Goal: Task Accomplishment & Management: Use online tool/utility

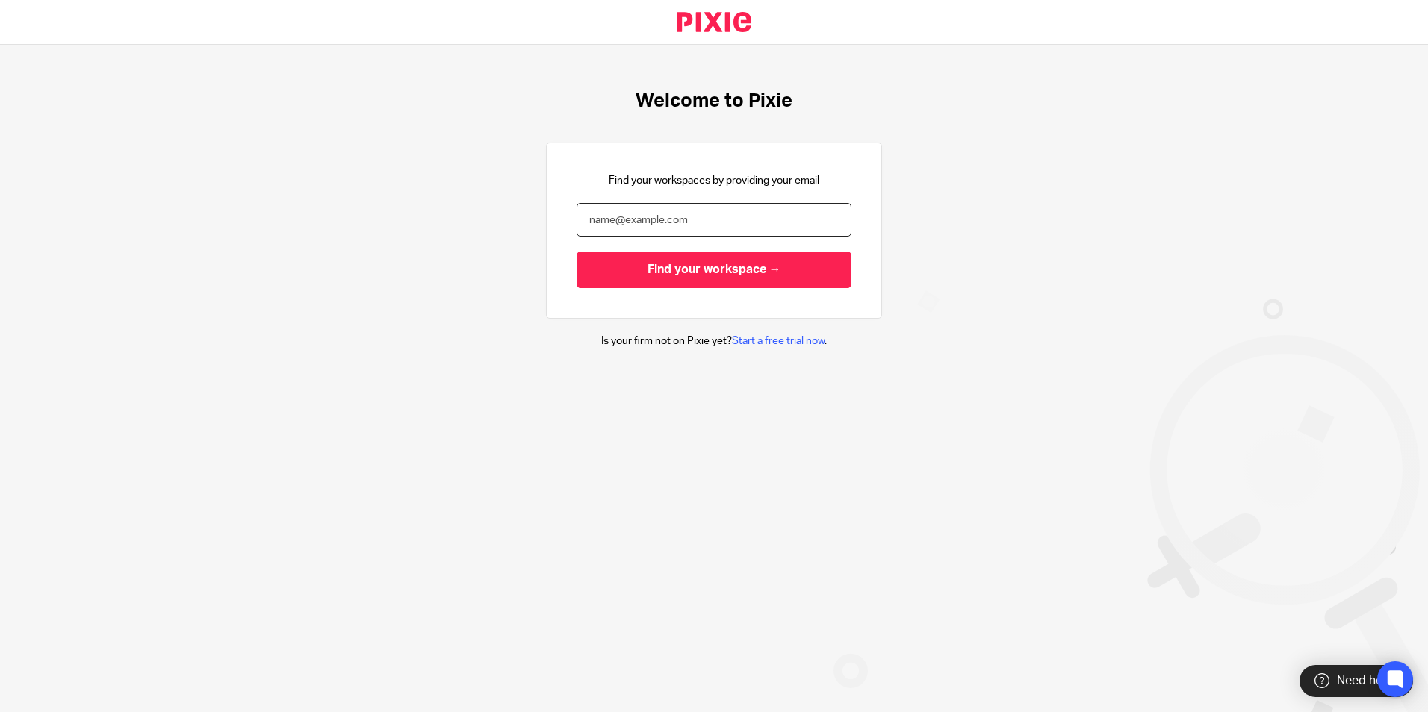
click at [679, 210] on input "email" at bounding box center [713, 220] width 275 height 34
type input "[PERSON_NAME][EMAIL_ADDRESS][PERSON_NAME][DOMAIN_NAME]"
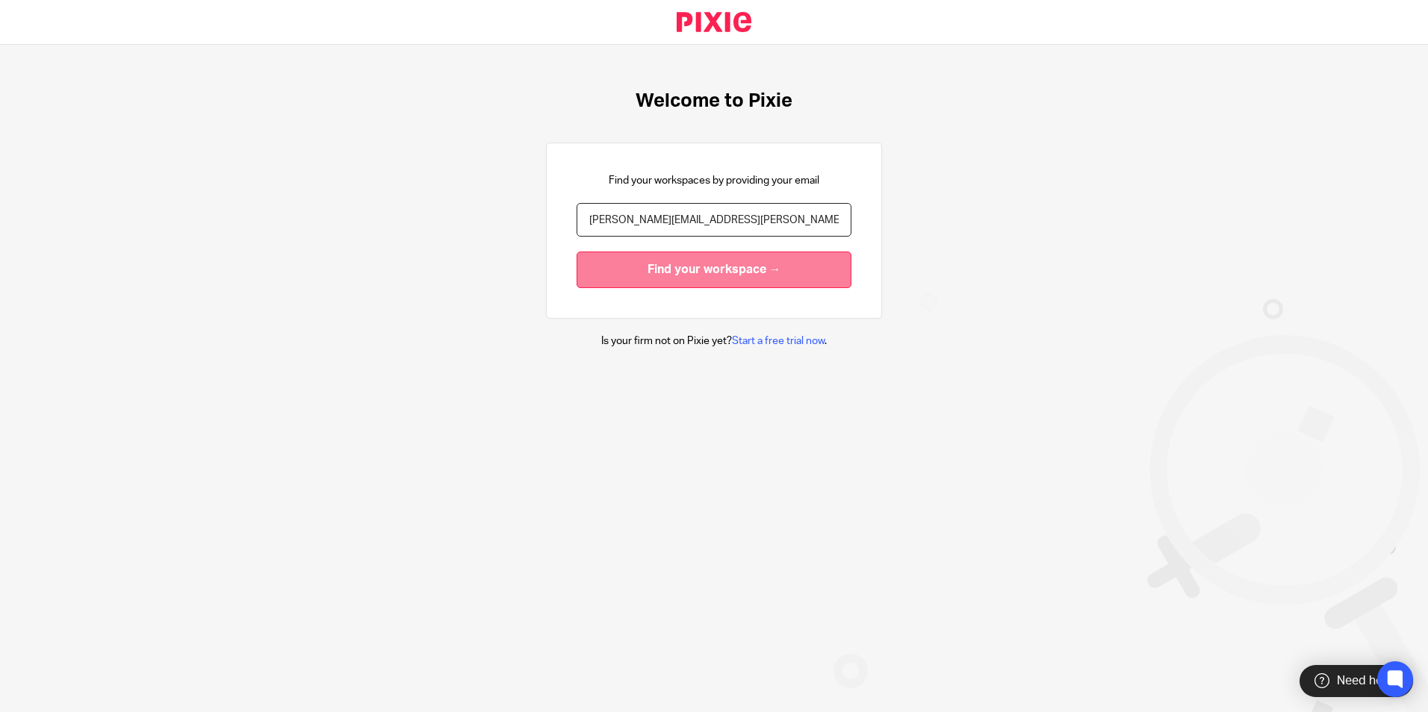
click at [691, 269] on input "Find your workspace →" at bounding box center [713, 270] width 275 height 37
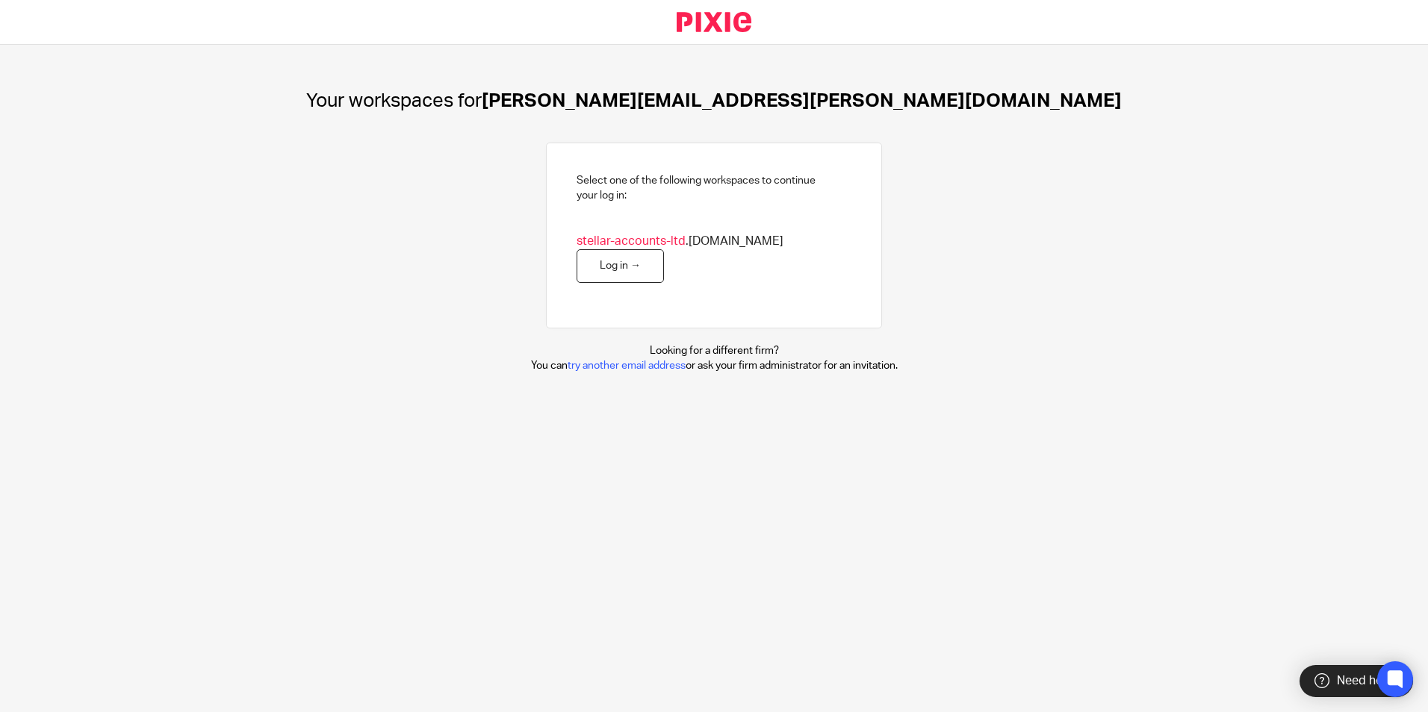
drag, startPoint x: 794, startPoint y: 247, endPoint x: 715, endPoint y: 270, distance: 81.7
click at [664, 249] on link "Log in →" at bounding box center [619, 266] width 87 height 34
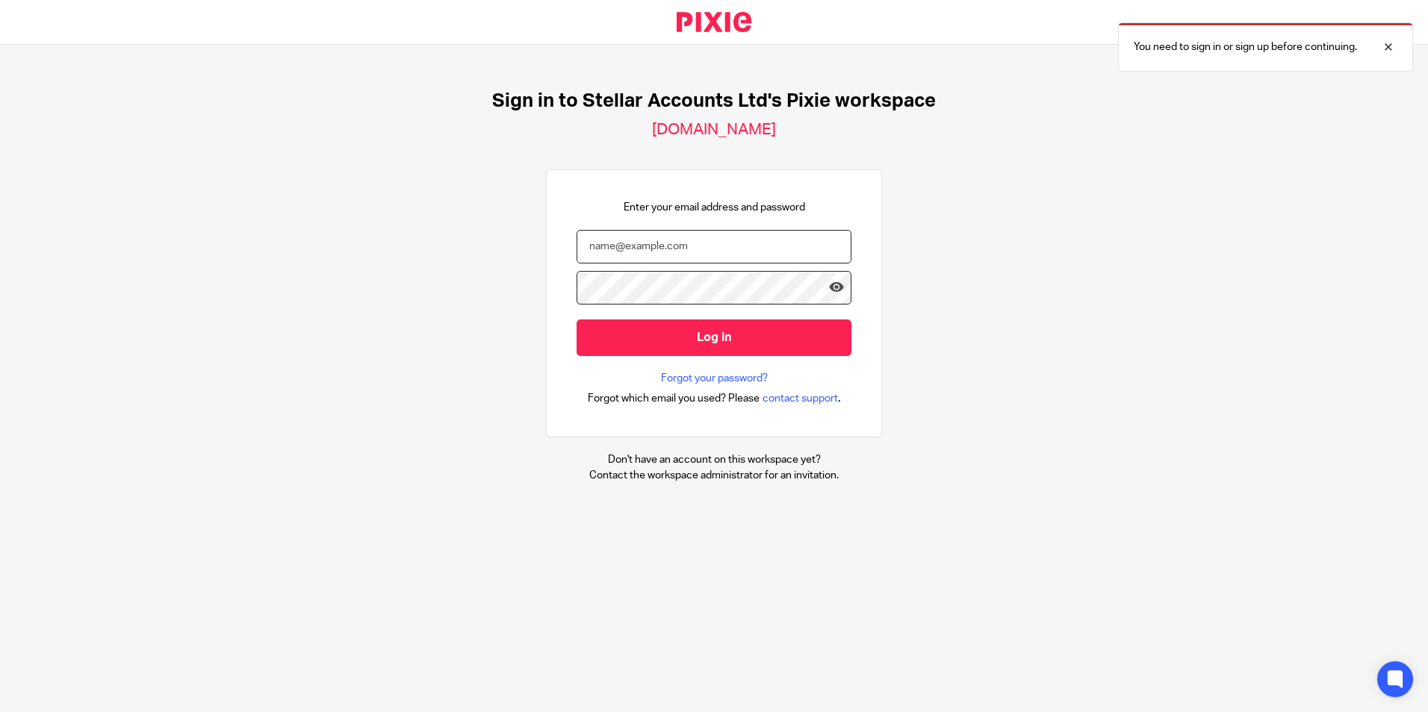
click at [691, 254] on input "email" at bounding box center [713, 247] width 275 height 34
type input "emma.verne@stellaraccounts.co.uk"
click at [576, 320] on input "Log in" at bounding box center [713, 338] width 275 height 37
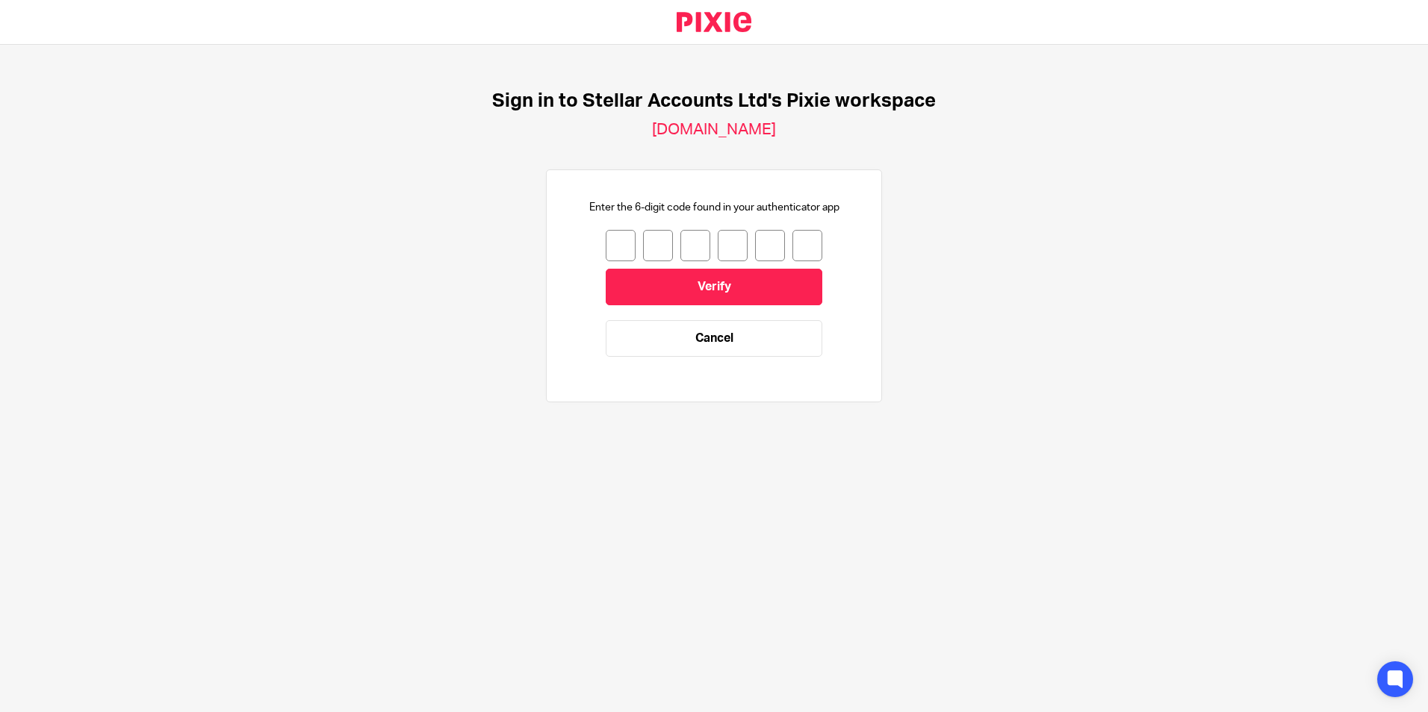
click at [608, 253] on input "number" at bounding box center [621, 245] width 30 height 31
type input "7"
type input "4"
type input "7"
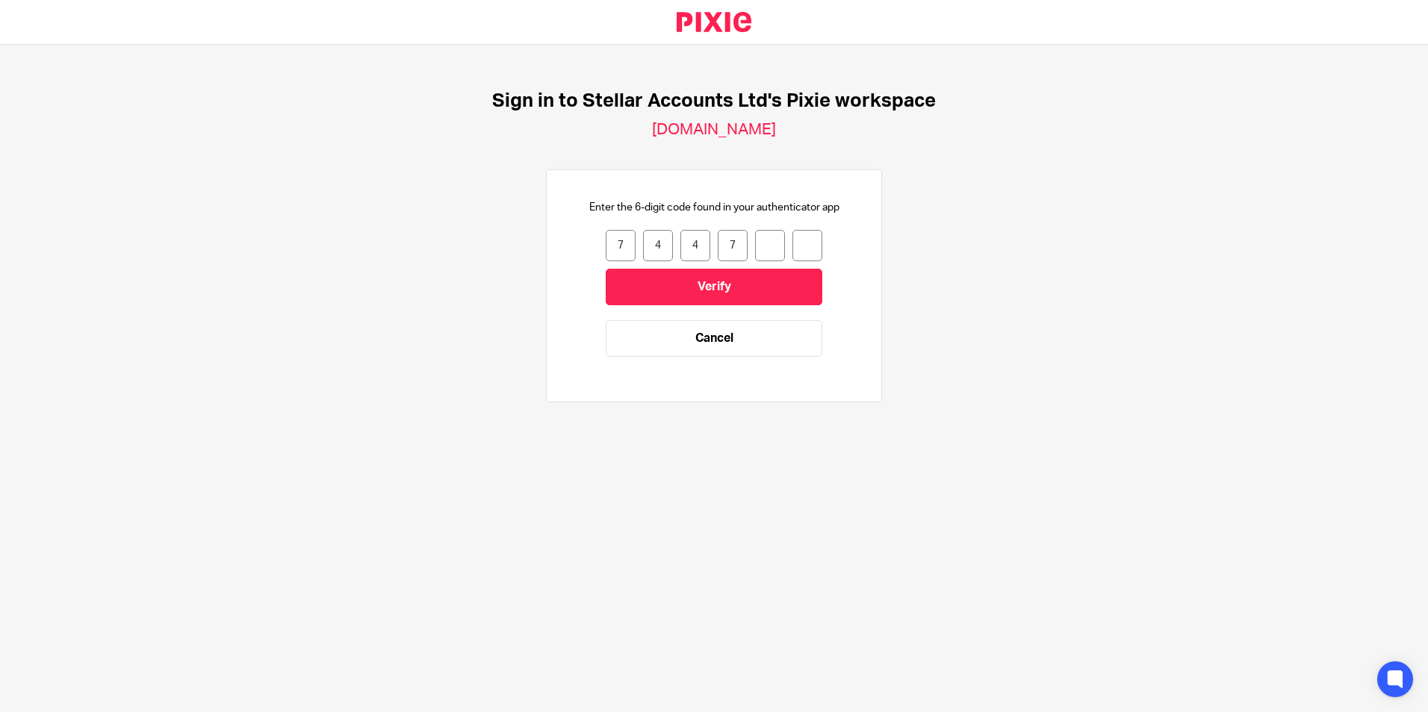
type input "8"
type input "9"
click at [679, 282] on input "Verify" at bounding box center [714, 287] width 217 height 37
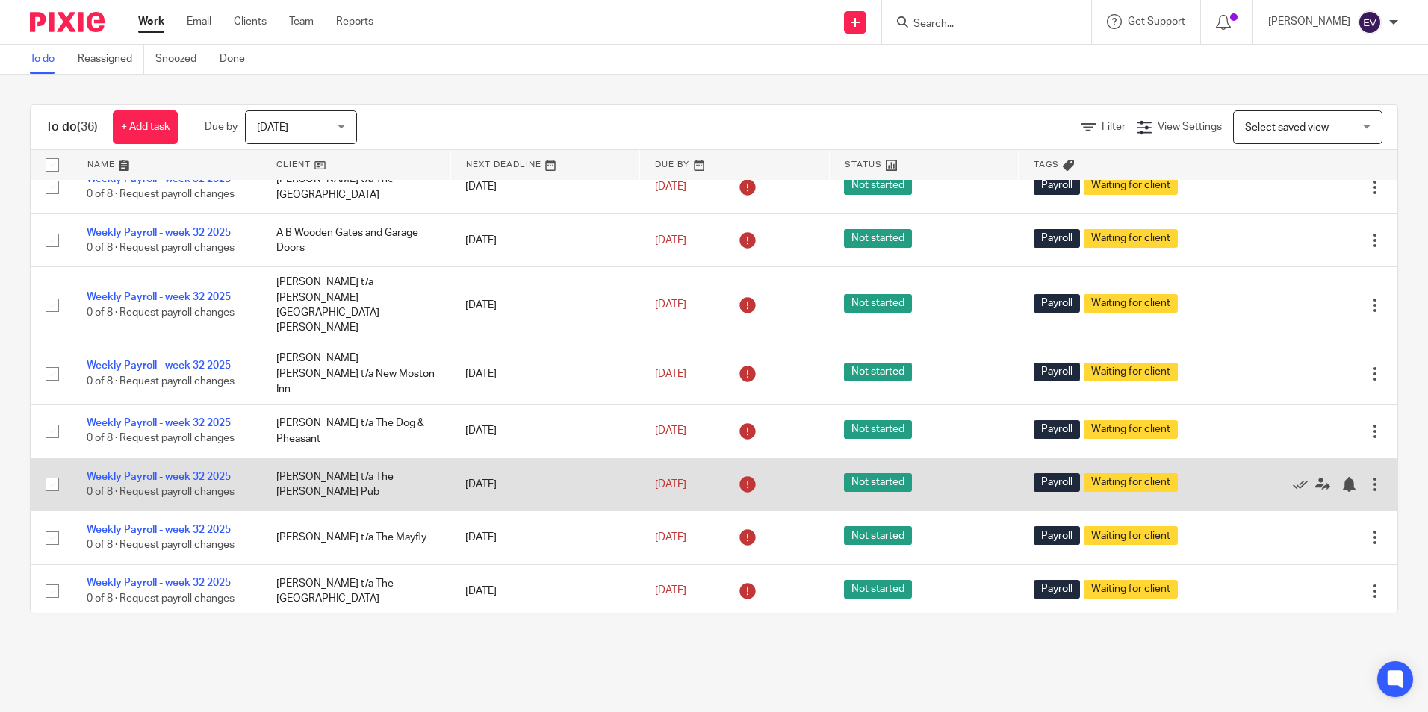
scroll to position [1567, 0]
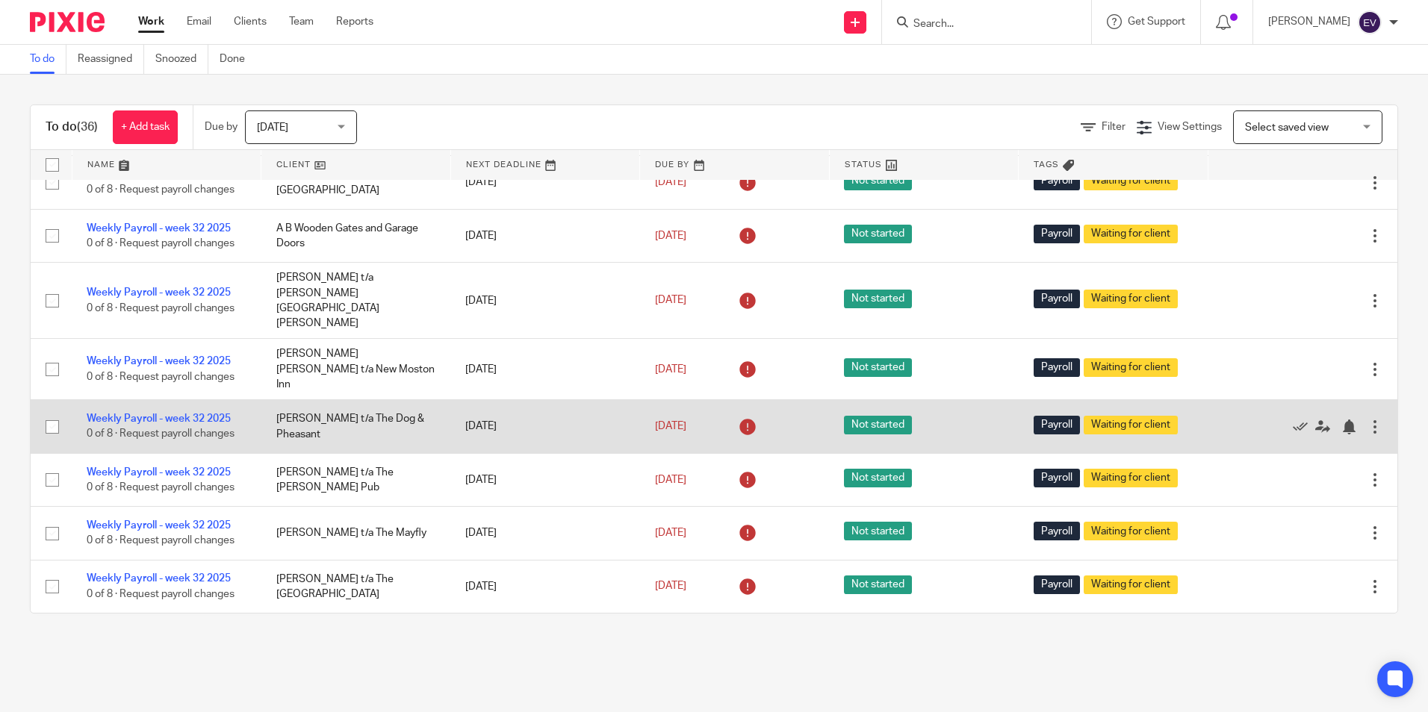
click at [202, 414] on link "Weekly Payroll - week 32 2025" at bounding box center [159, 419] width 144 height 10
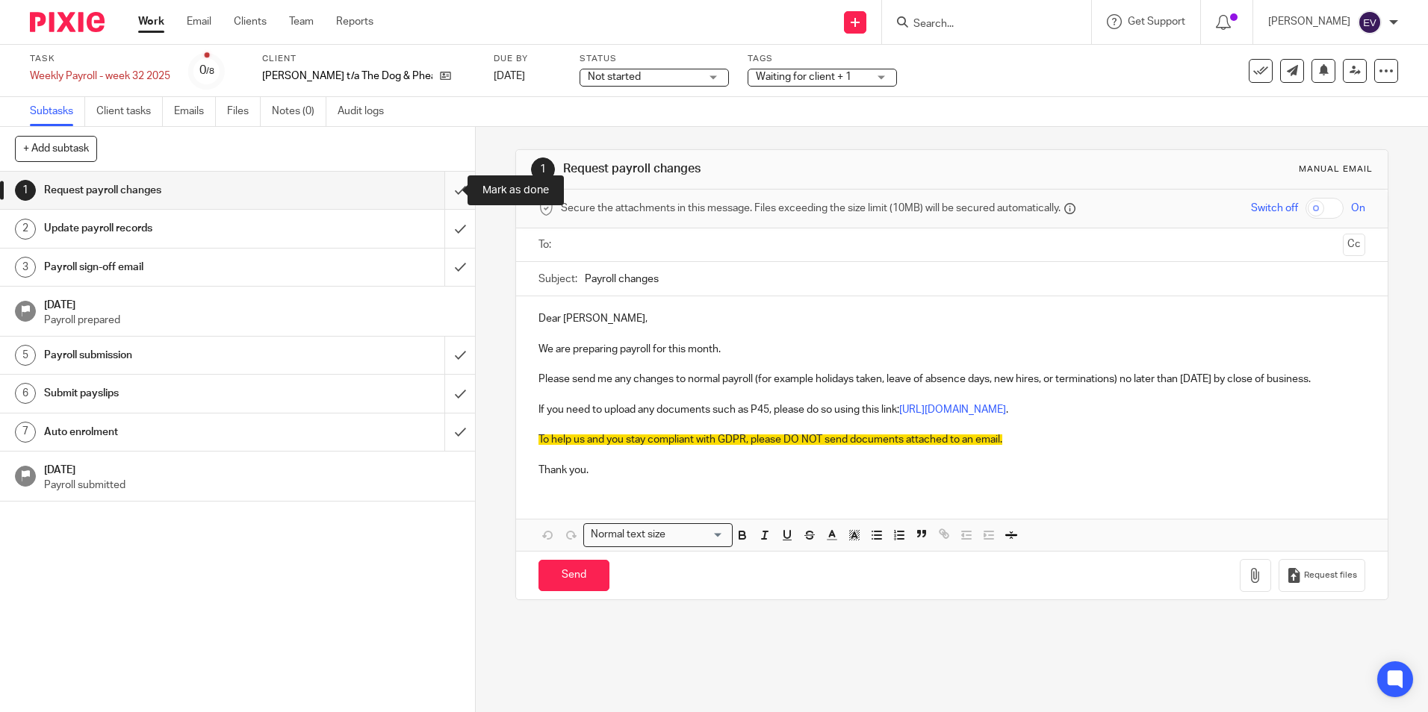
click at [447, 187] on input "submit" at bounding box center [237, 190] width 475 height 37
click at [444, 226] on input "submit" at bounding box center [237, 228] width 475 height 37
click at [444, 268] on input "submit" at bounding box center [237, 267] width 475 height 37
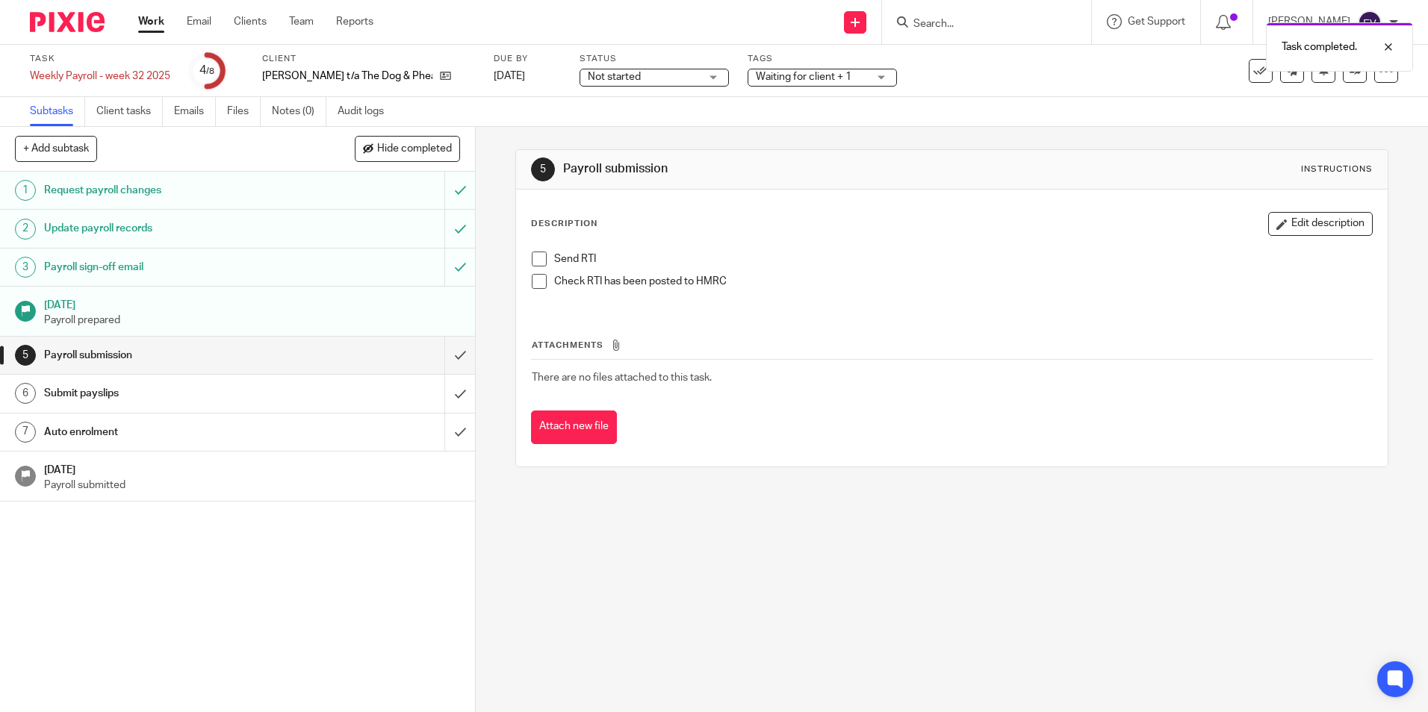
click at [729, 74] on div "Not started Not started" at bounding box center [653, 78] width 149 height 18
click at [678, 122] on li "In progress" at bounding box center [687, 131] width 148 height 31
click at [155, 23] on link "Work" at bounding box center [151, 21] width 26 height 15
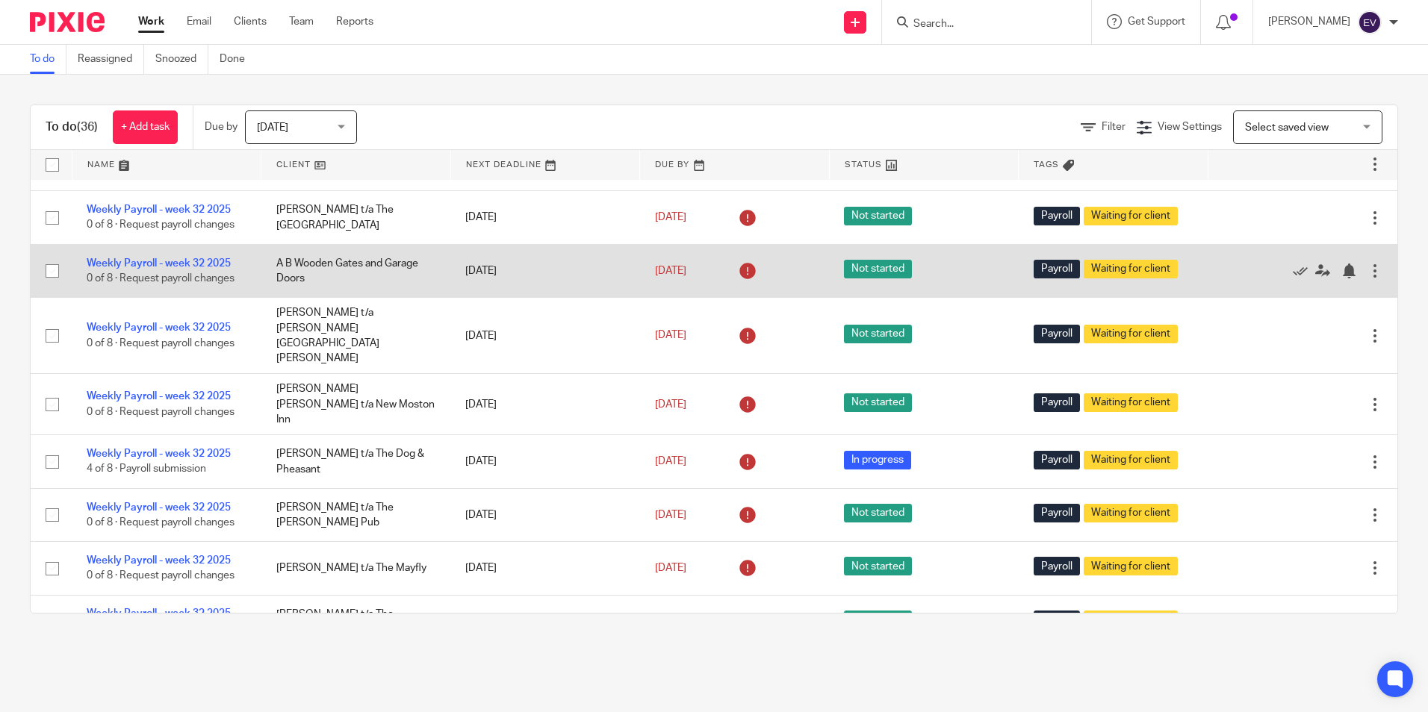
scroll to position [1567, 0]
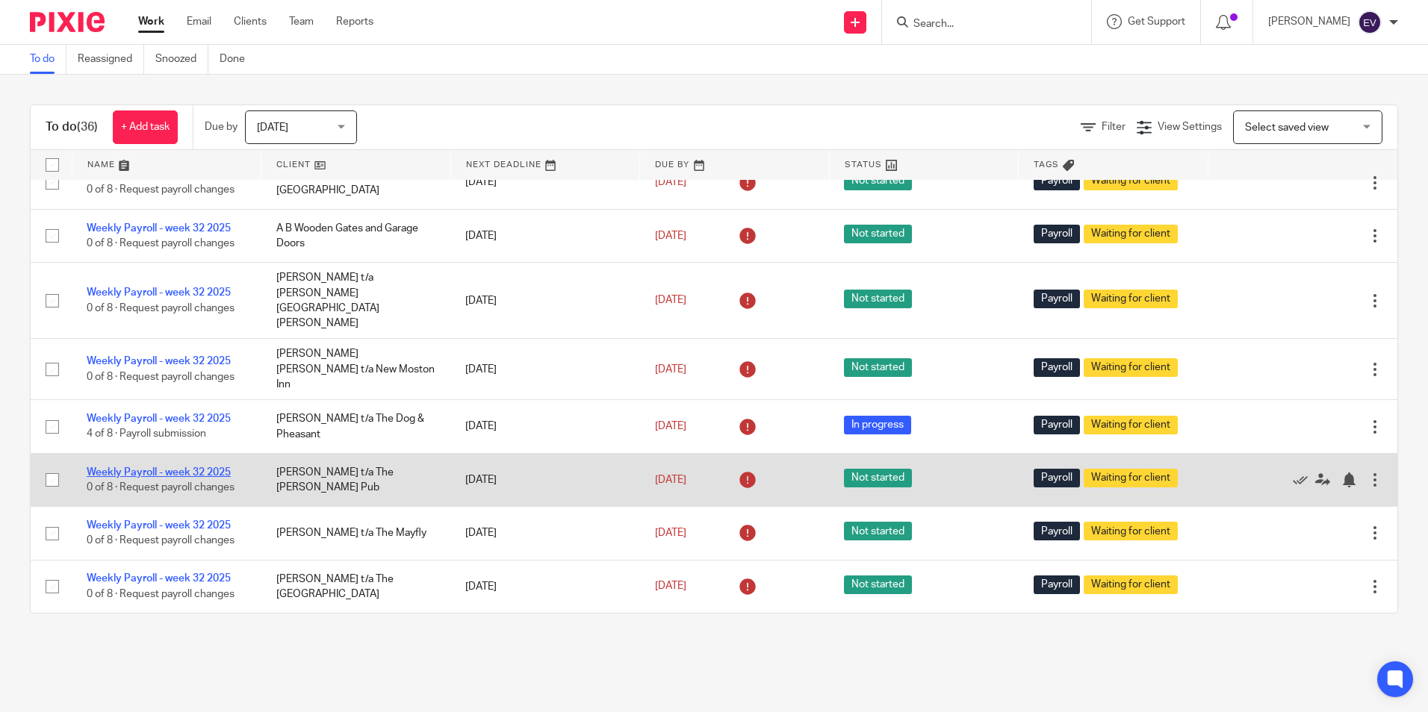
click at [214, 467] on link "Weekly Payroll - week 32 2025" at bounding box center [159, 472] width 144 height 10
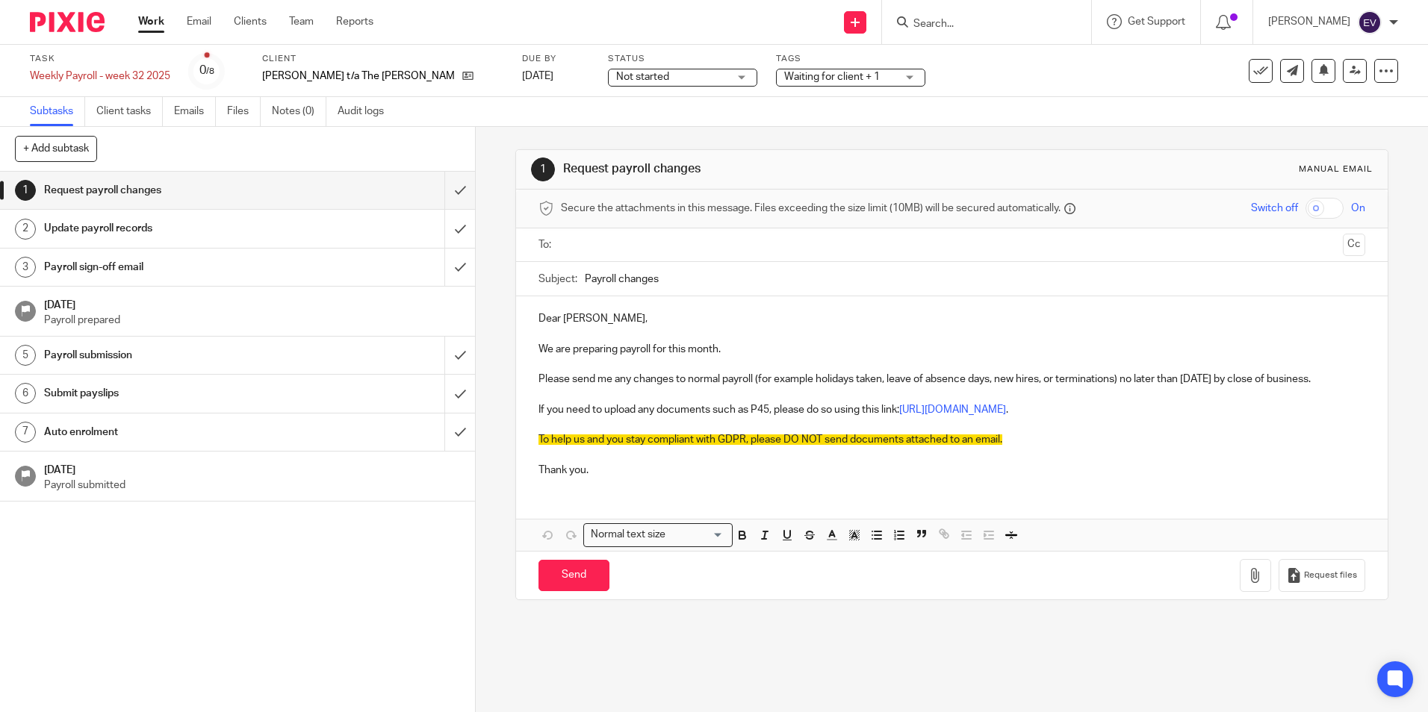
click at [574, 242] on input "text" at bounding box center [951, 245] width 770 height 17
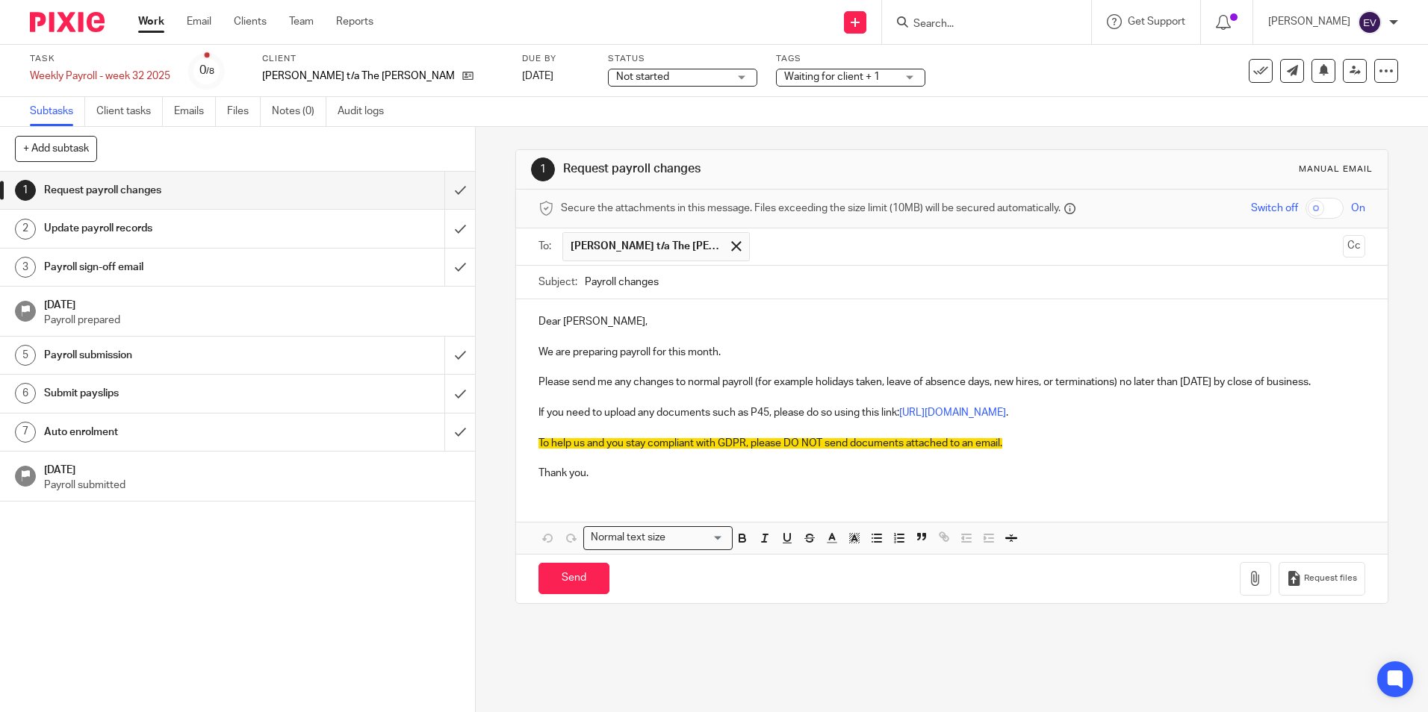
click at [660, 281] on input "Payroll changes" at bounding box center [975, 283] width 780 height 34
click at [786, 248] on input "text" at bounding box center [1046, 246] width 579 height 29
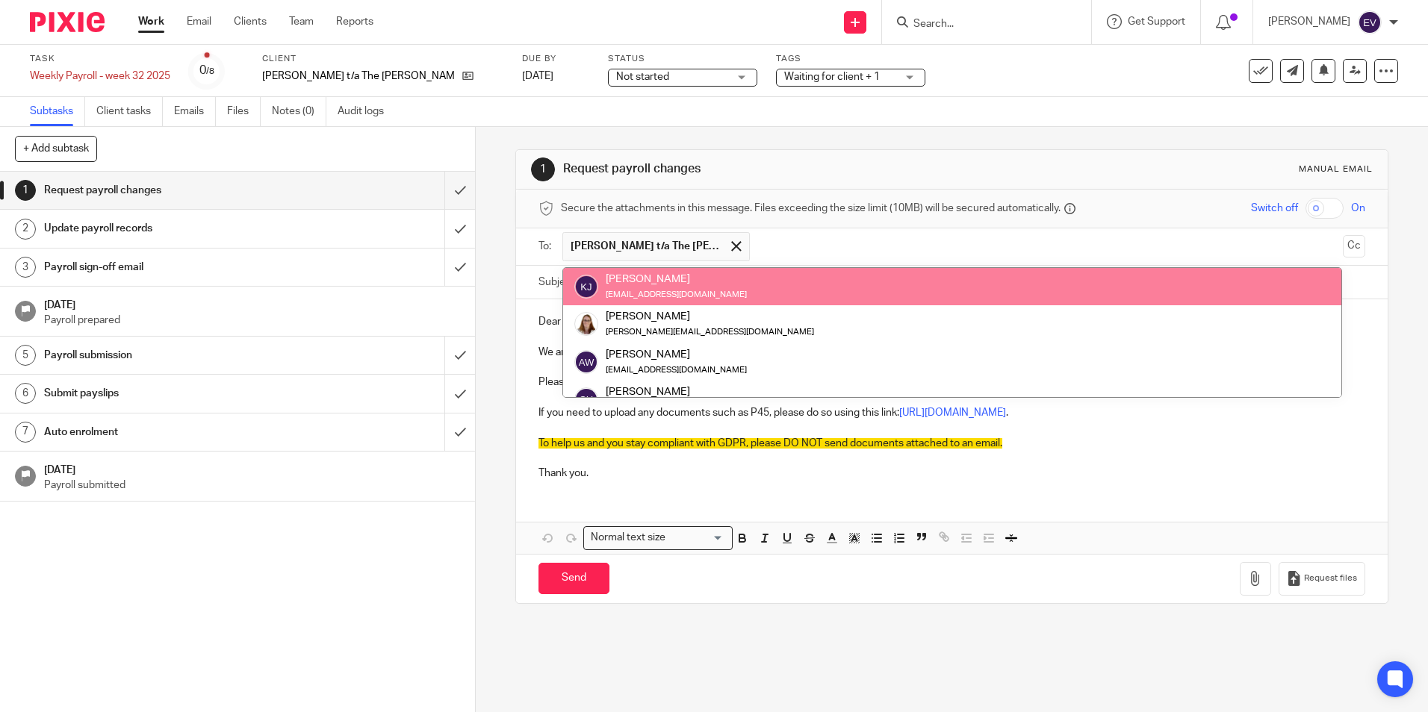
click at [707, 283] on div "Katie Jones katiejones870@gmail.com" at bounding box center [952, 287] width 756 height 30
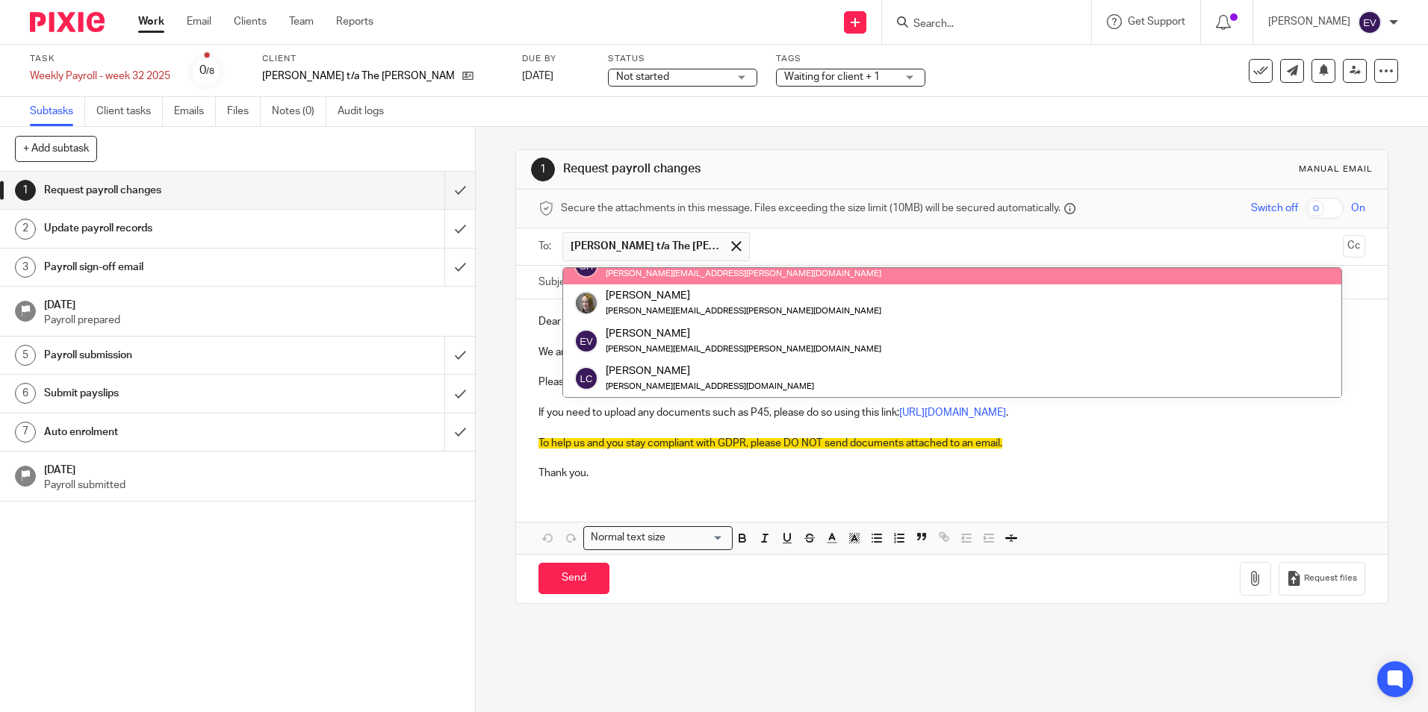
scroll to position [112, 0]
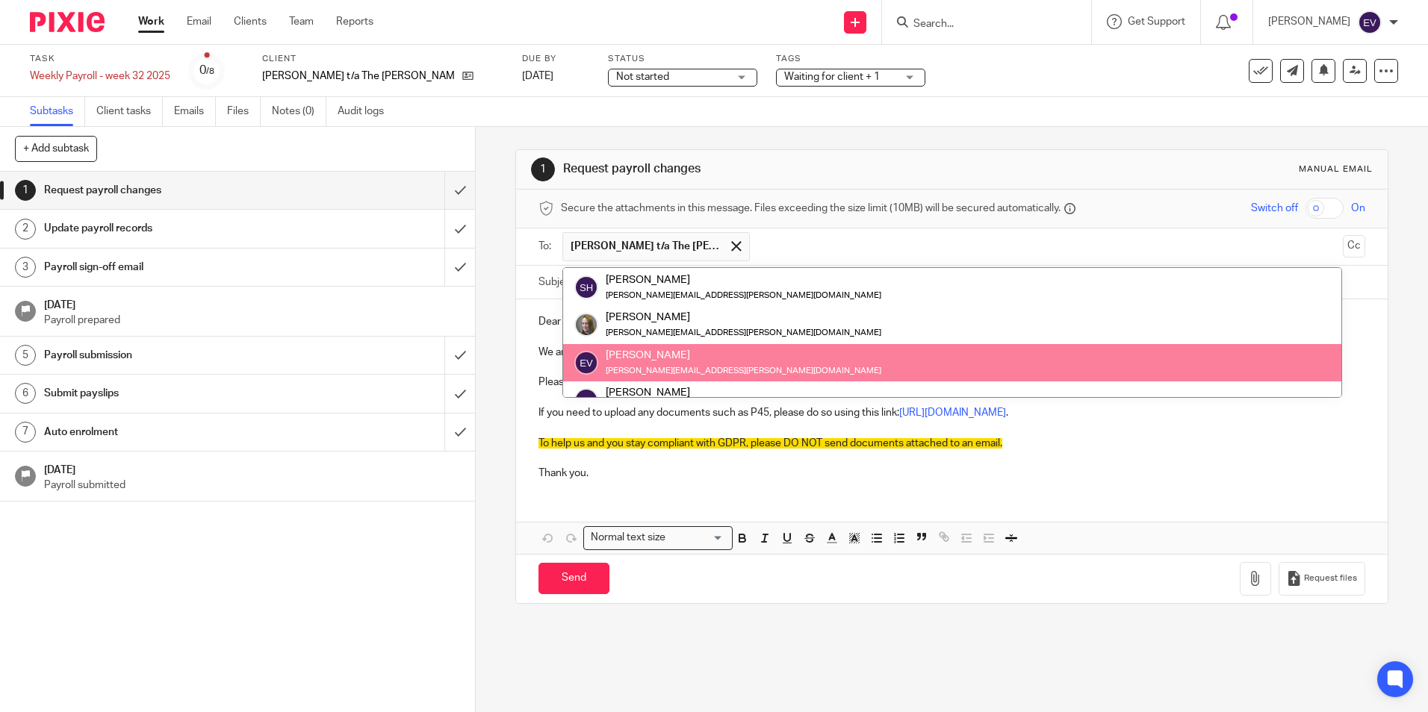
click at [887, 481] on p "Thank you." at bounding box center [951, 473] width 826 height 15
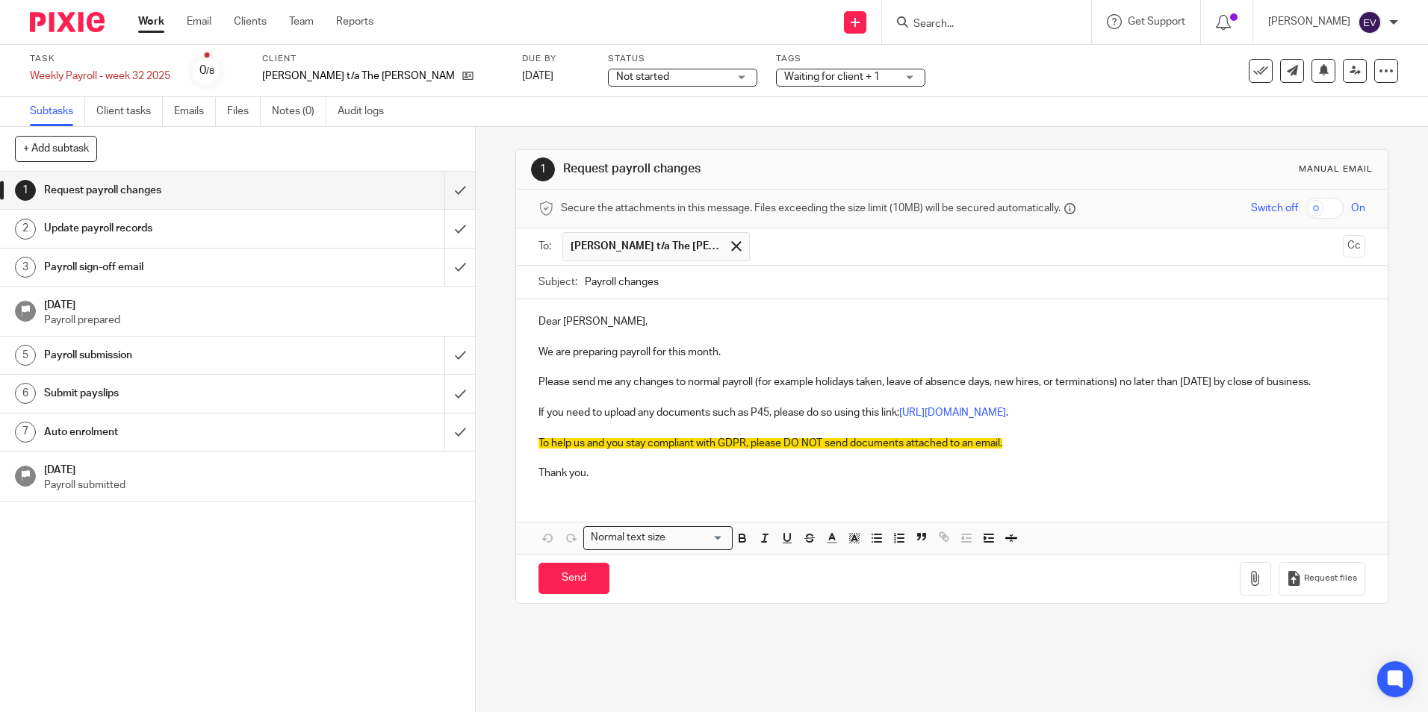
click at [815, 251] on input "text" at bounding box center [1046, 246] width 579 height 29
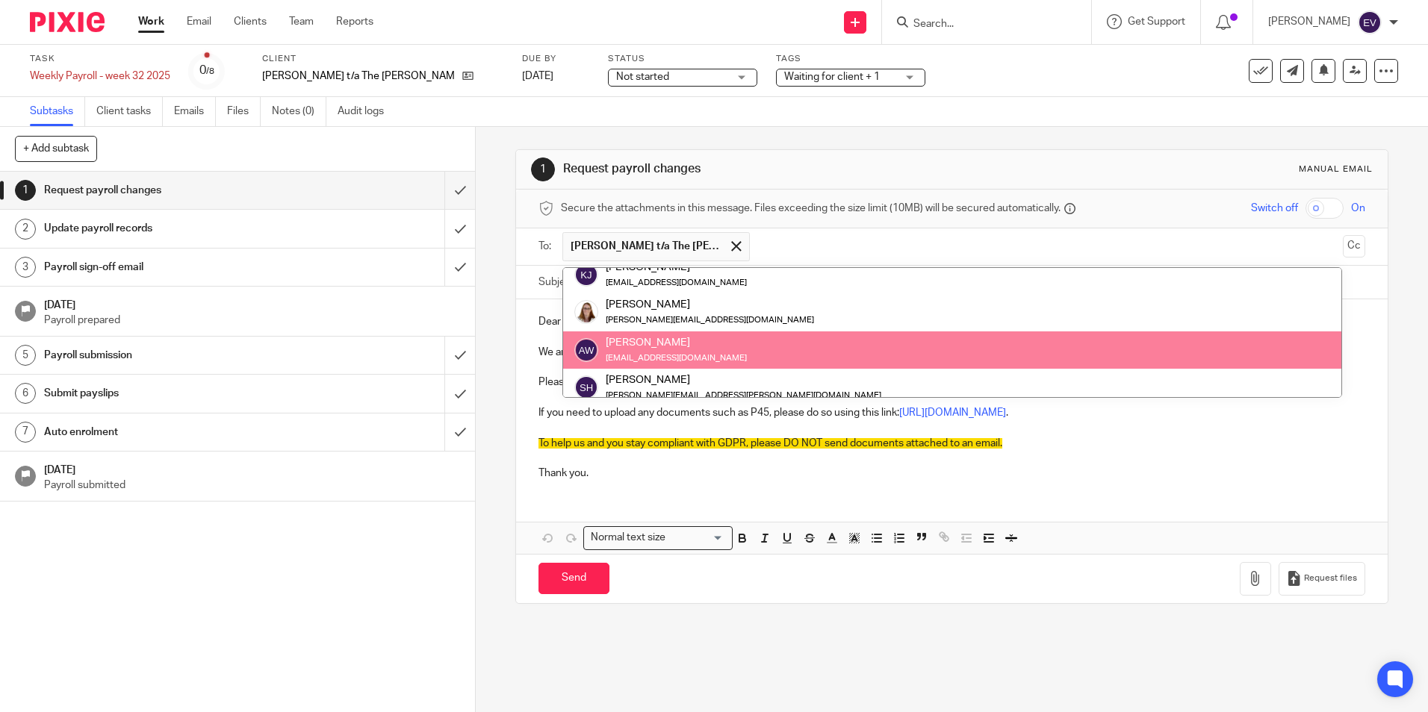
scroll to position [0, 0]
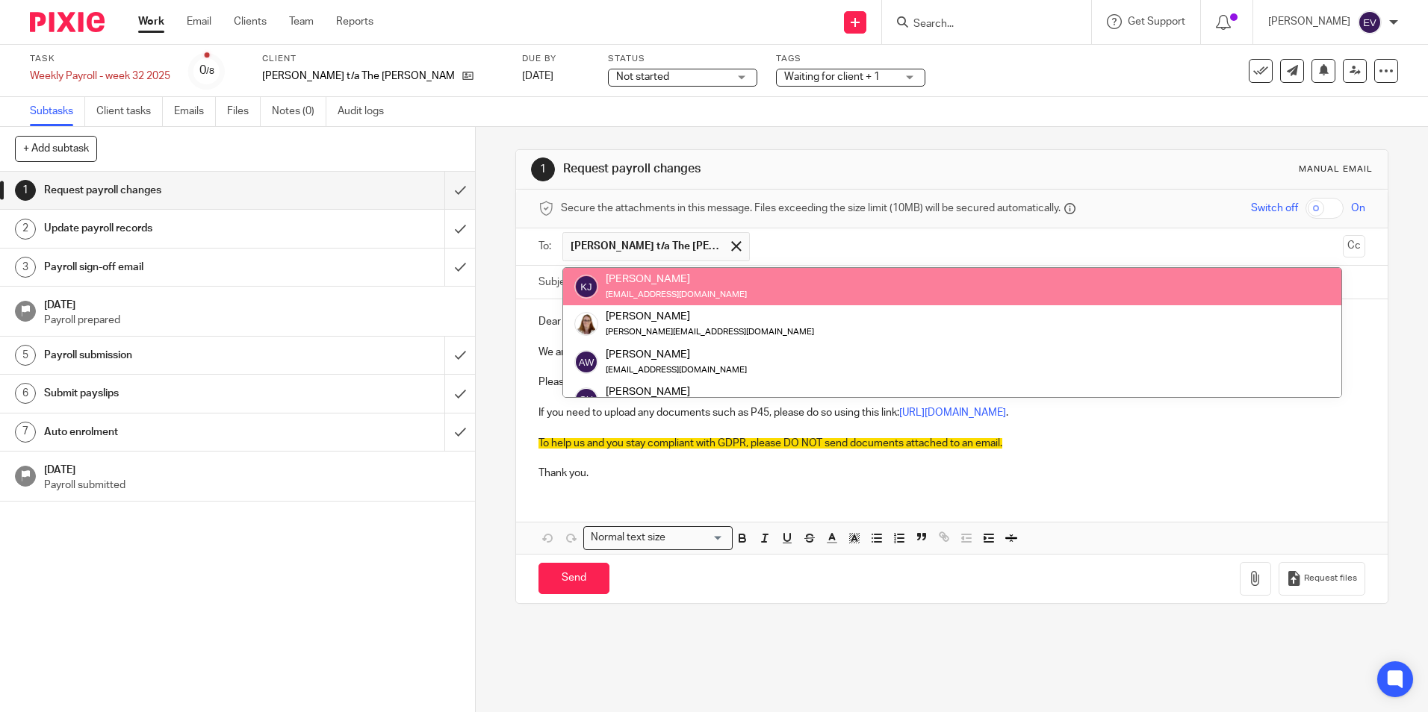
click at [644, 282] on div "Katie Jones" at bounding box center [676, 279] width 141 height 15
click at [632, 286] on div "Katie Jones" at bounding box center [676, 279] width 141 height 15
click at [732, 241] on span at bounding box center [736, 246] width 10 height 10
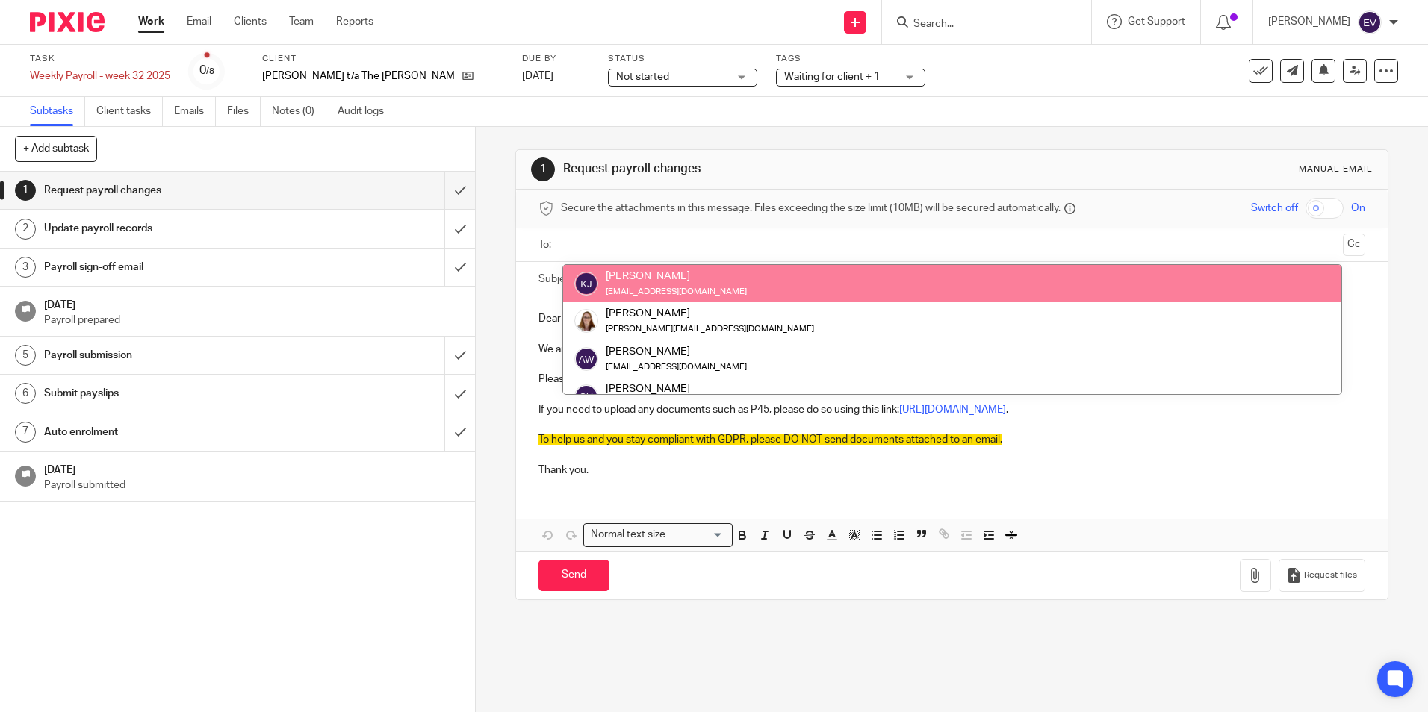
click at [626, 284] on div "katiejones870@gmail.com" at bounding box center [676, 291] width 141 height 15
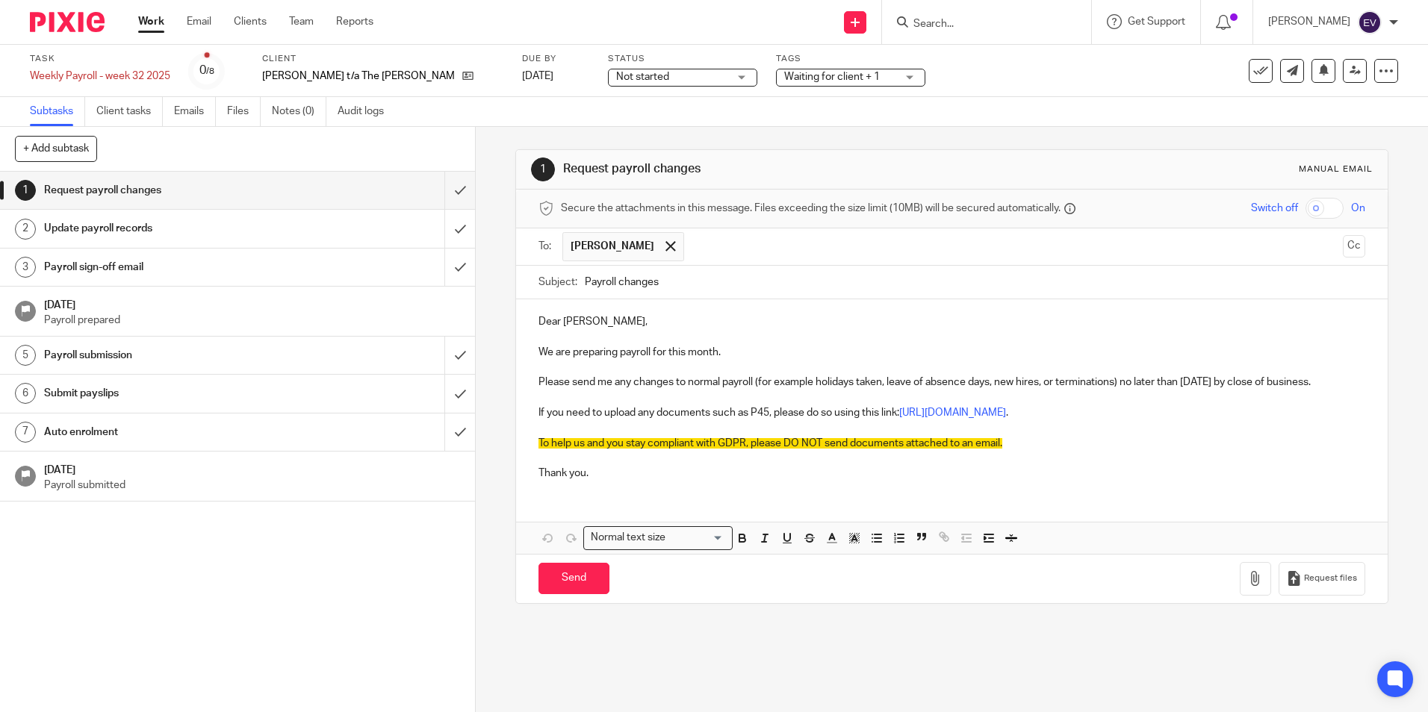
click at [666, 323] on p "Dear Katie," at bounding box center [951, 321] width 826 height 15
click at [565, 580] on input "Send" at bounding box center [573, 579] width 71 height 32
click at [158, 19] on link "Work" at bounding box center [151, 21] width 26 height 15
type input "Sent"
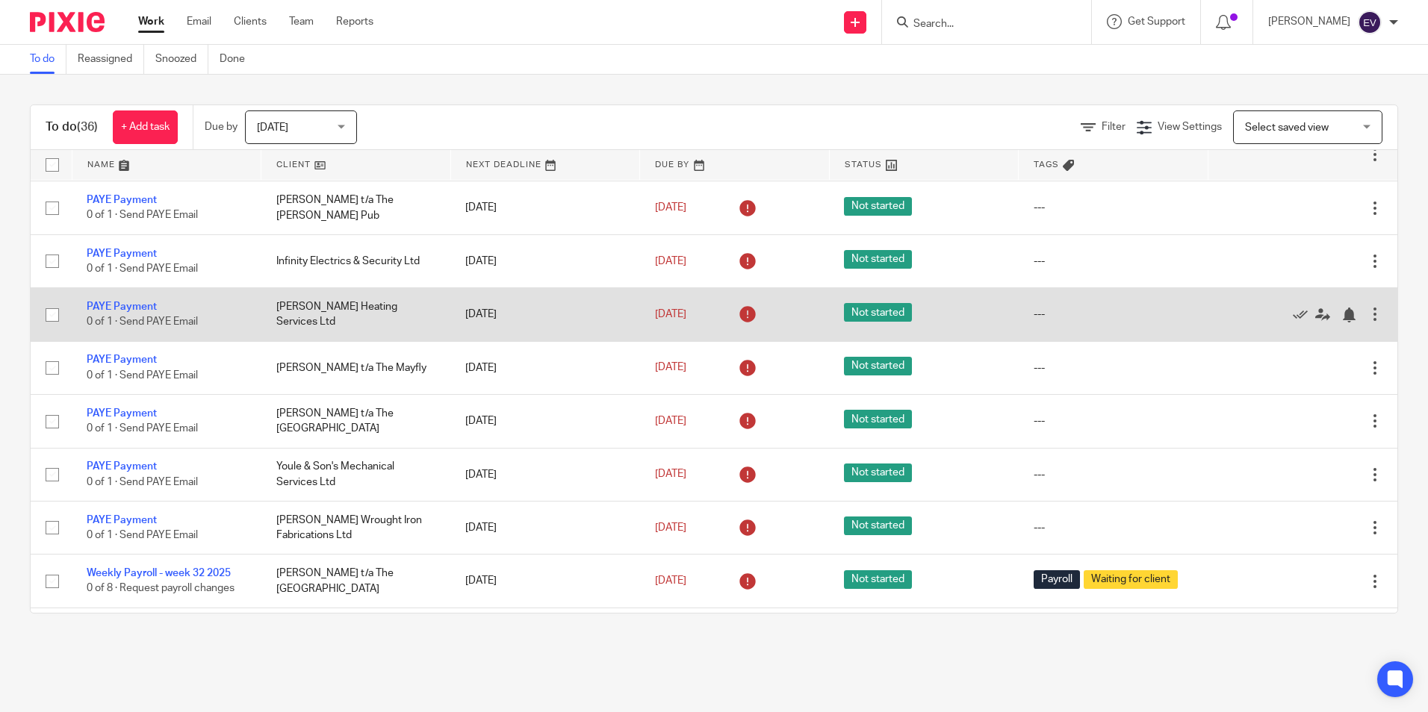
scroll to position [1567, 0]
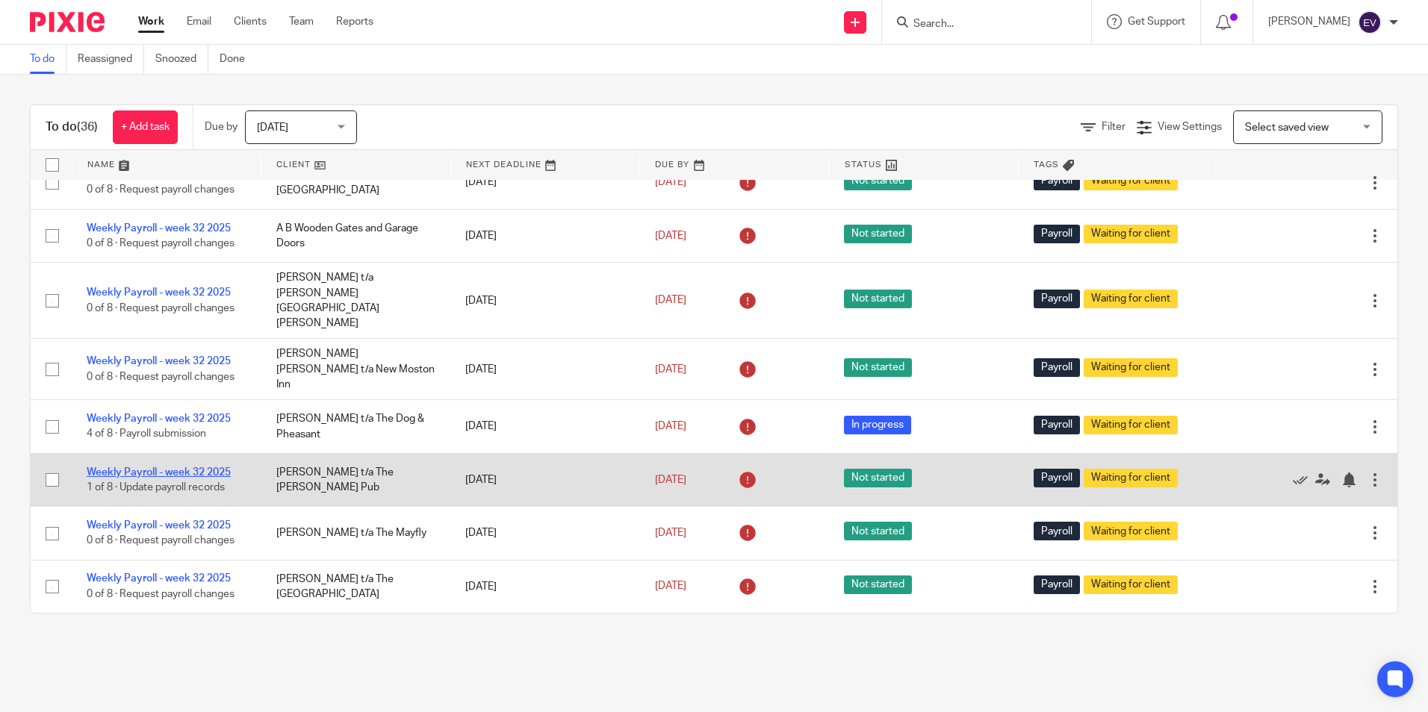
click at [205, 467] on link "Weekly Payroll - week 32 2025" at bounding box center [159, 472] width 144 height 10
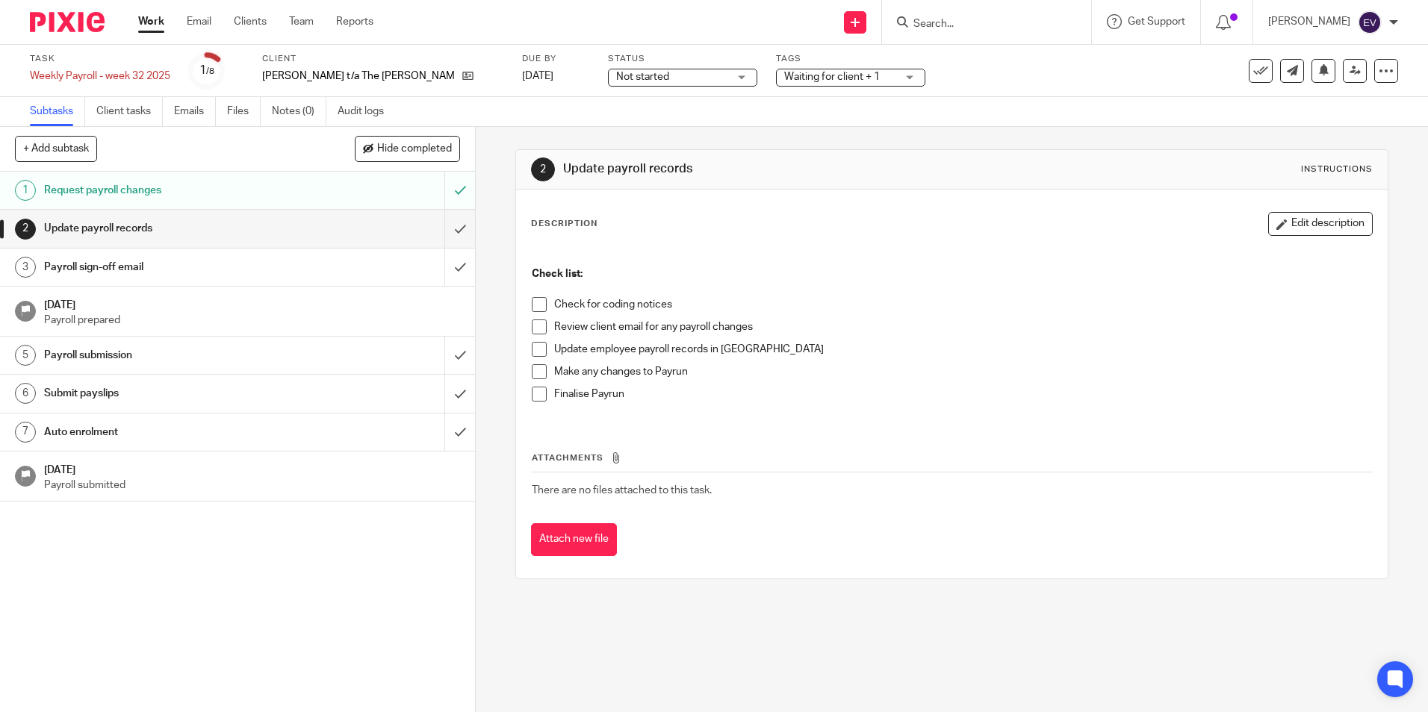
click at [616, 78] on span "Not started" at bounding box center [642, 77] width 53 height 10
click at [578, 140] on li "In progress" at bounding box center [608, 131] width 148 height 31
click at [152, 21] on link "Work" at bounding box center [151, 21] width 26 height 15
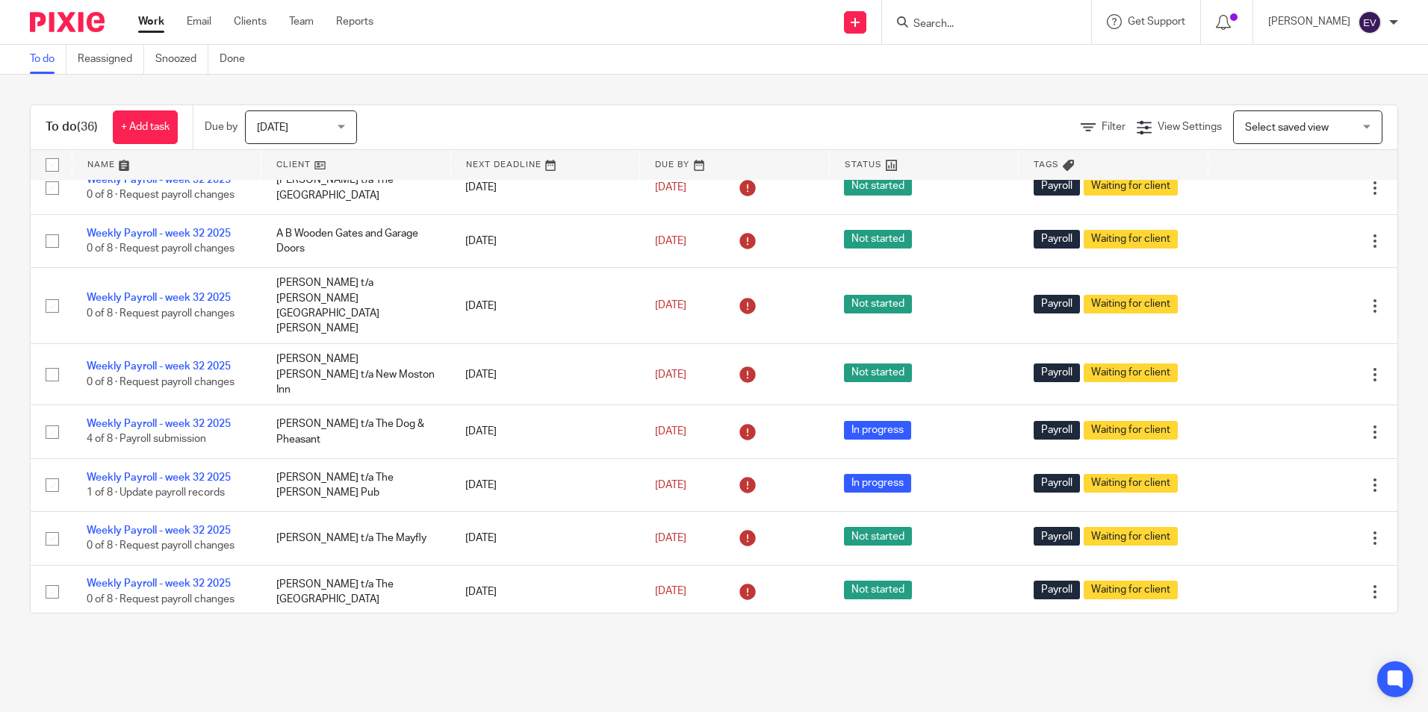
scroll to position [1567, 0]
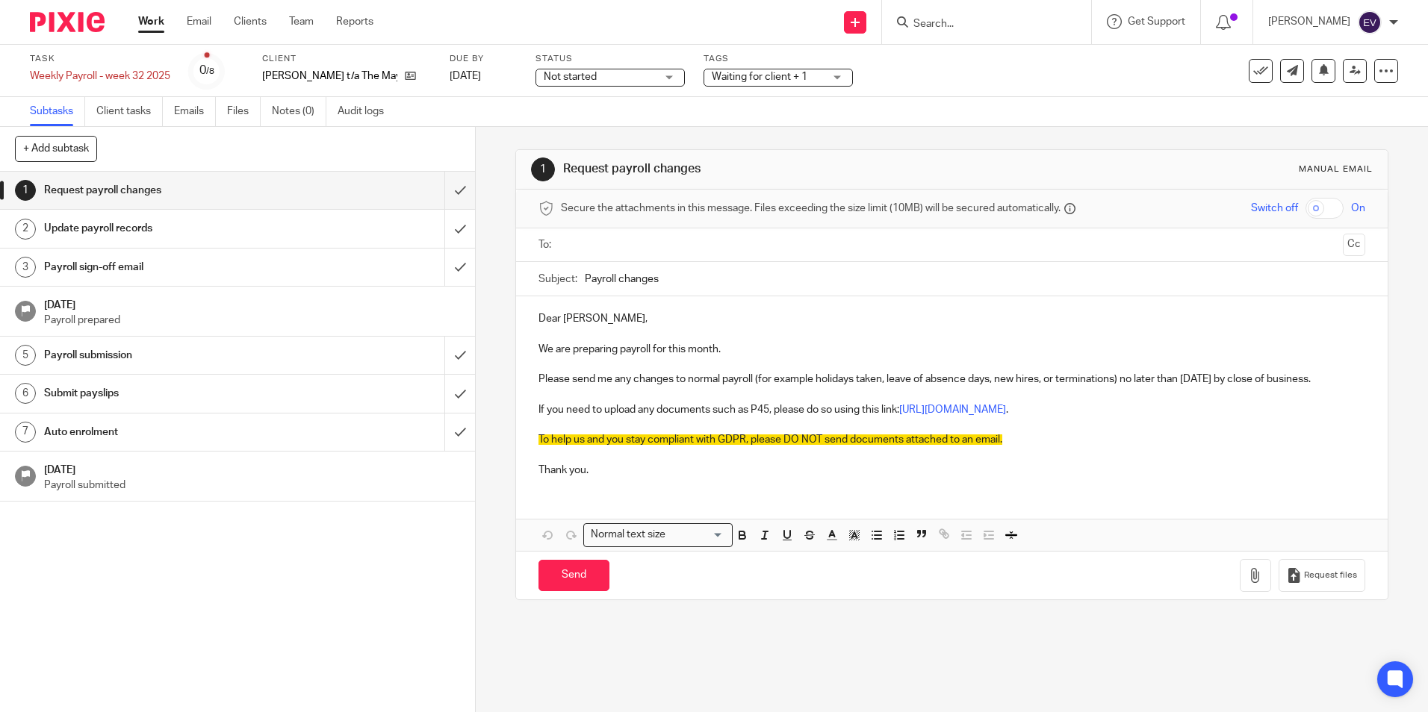
click at [612, 77] on span "Not started" at bounding box center [600, 77] width 112 height 16
click at [590, 136] on li "In progress" at bounding box center [593, 131] width 148 height 31
click at [609, 246] on input "text" at bounding box center [951, 245] width 770 height 17
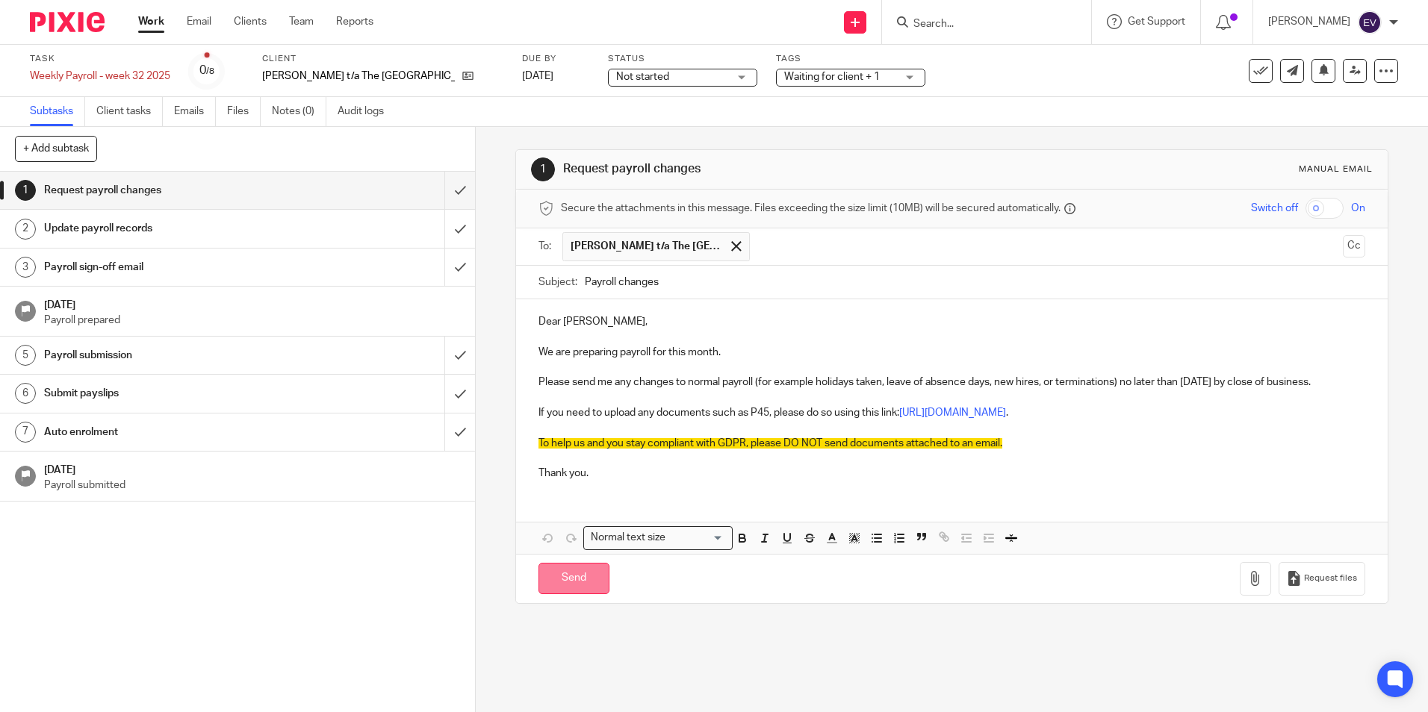
click at [579, 582] on input "Send" at bounding box center [573, 579] width 71 height 32
click at [653, 76] on span "Not started" at bounding box center [642, 77] width 53 height 10
type input "Sent"
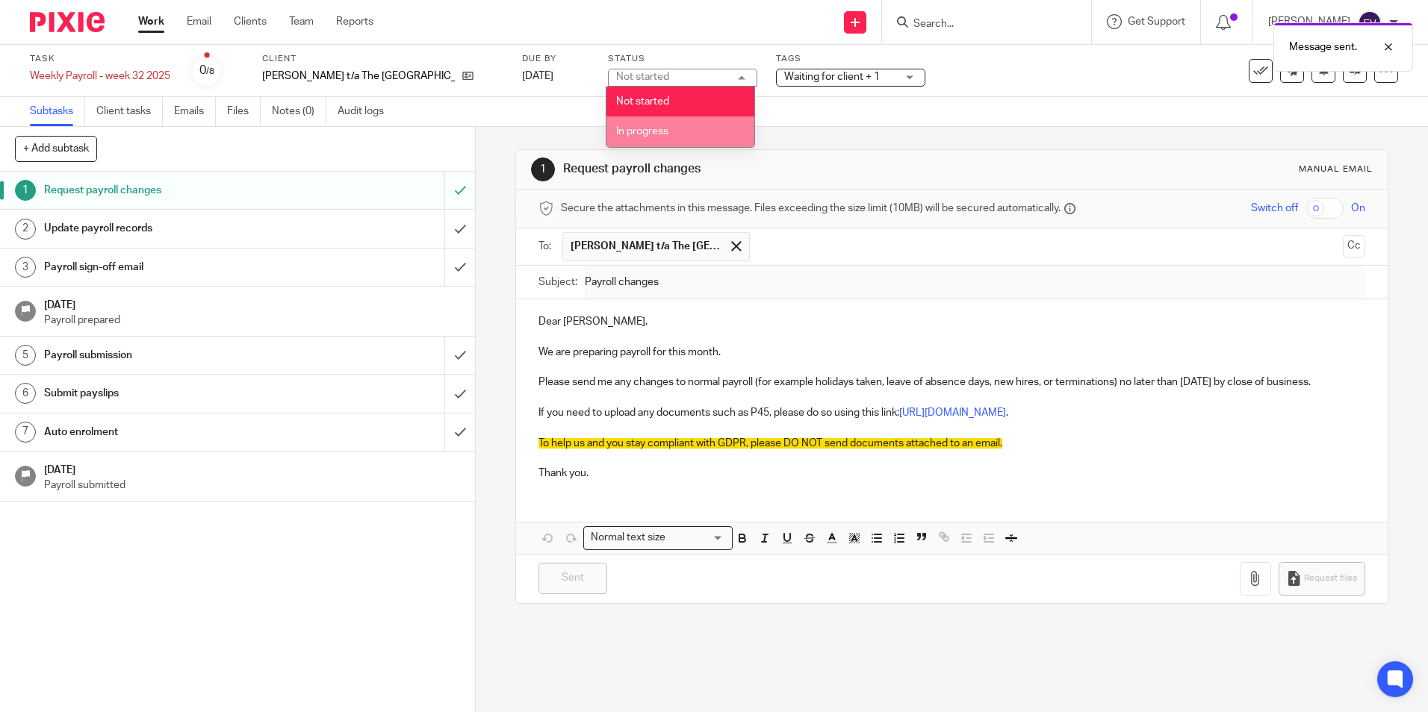
click at [657, 135] on span "In progress" at bounding box center [642, 131] width 52 height 10
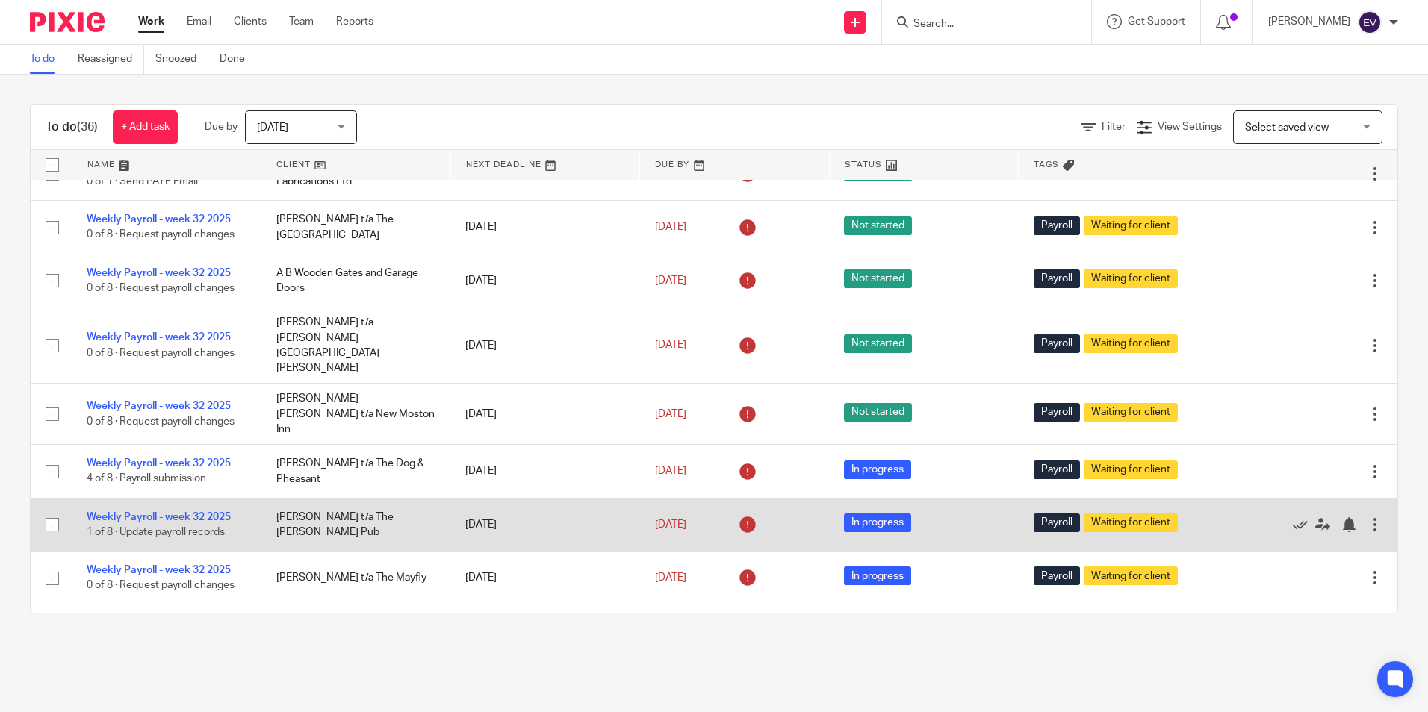
scroll to position [1567, 0]
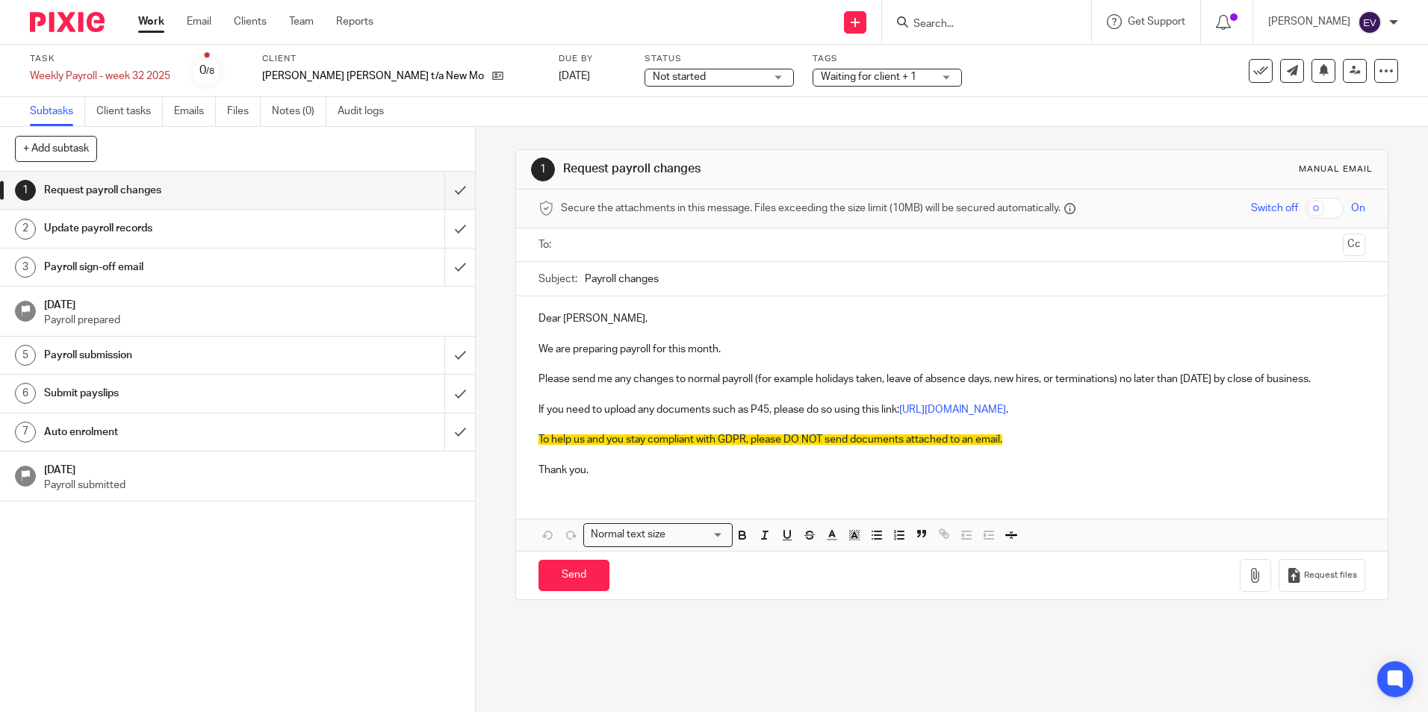
click at [579, 246] on input "text" at bounding box center [951, 245] width 770 height 17
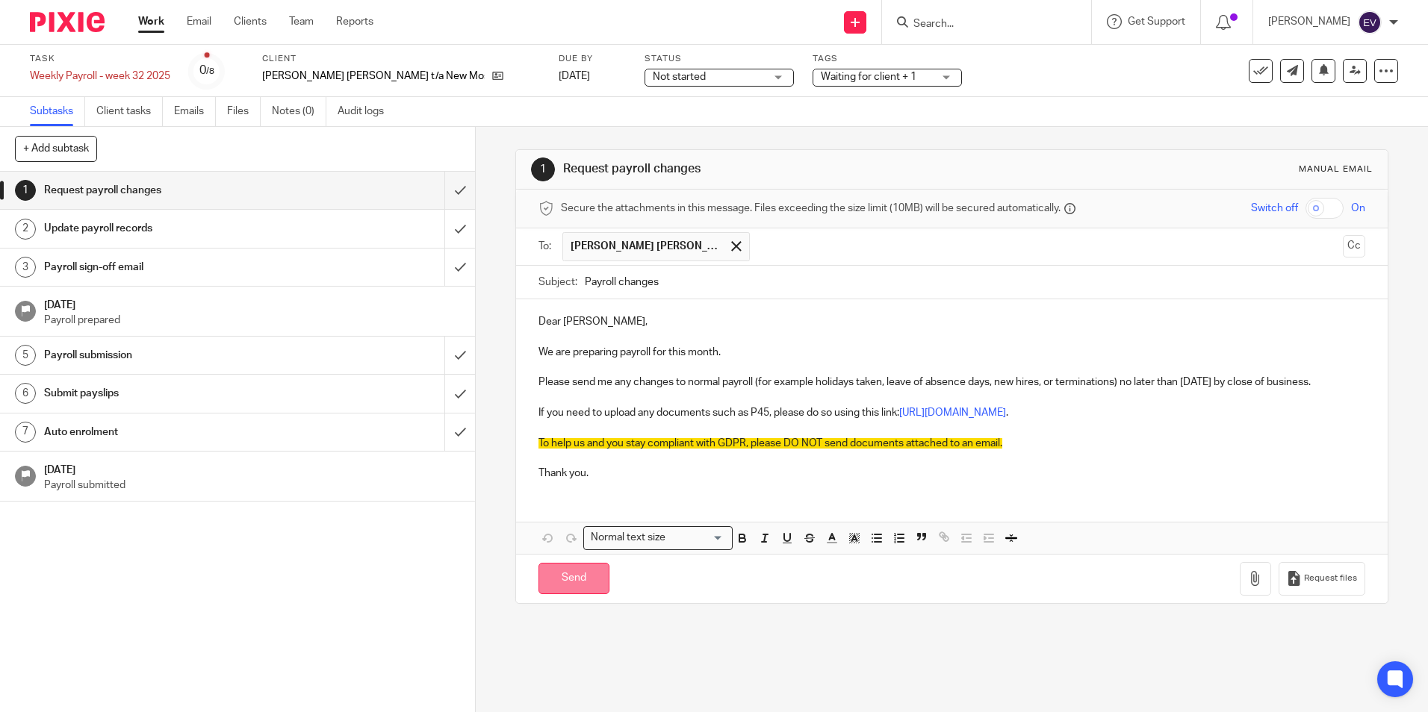
click at [570, 577] on input "Send" at bounding box center [573, 579] width 71 height 32
type input "Sent"
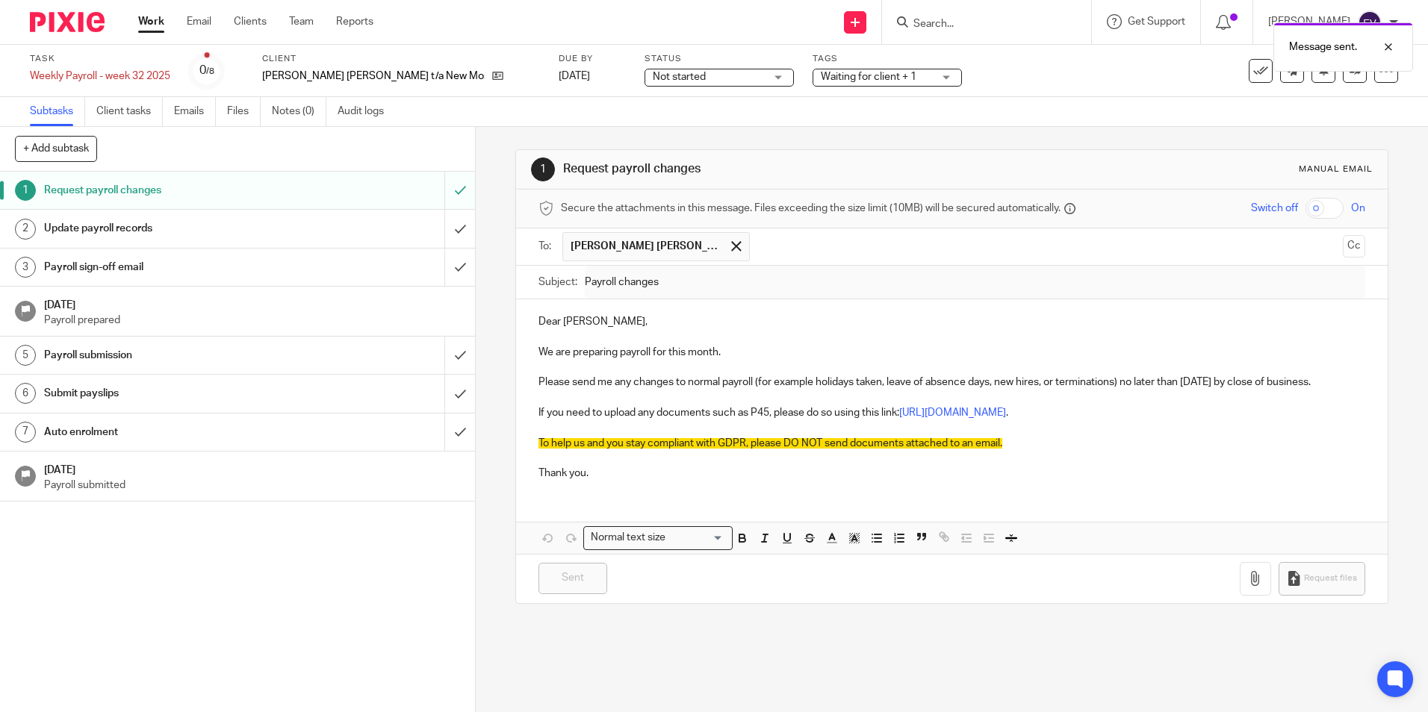
click at [653, 72] on span "Not started" at bounding box center [709, 77] width 112 height 16
click at [628, 134] on li "In progress" at bounding box center [628, 131] width 148 height 31
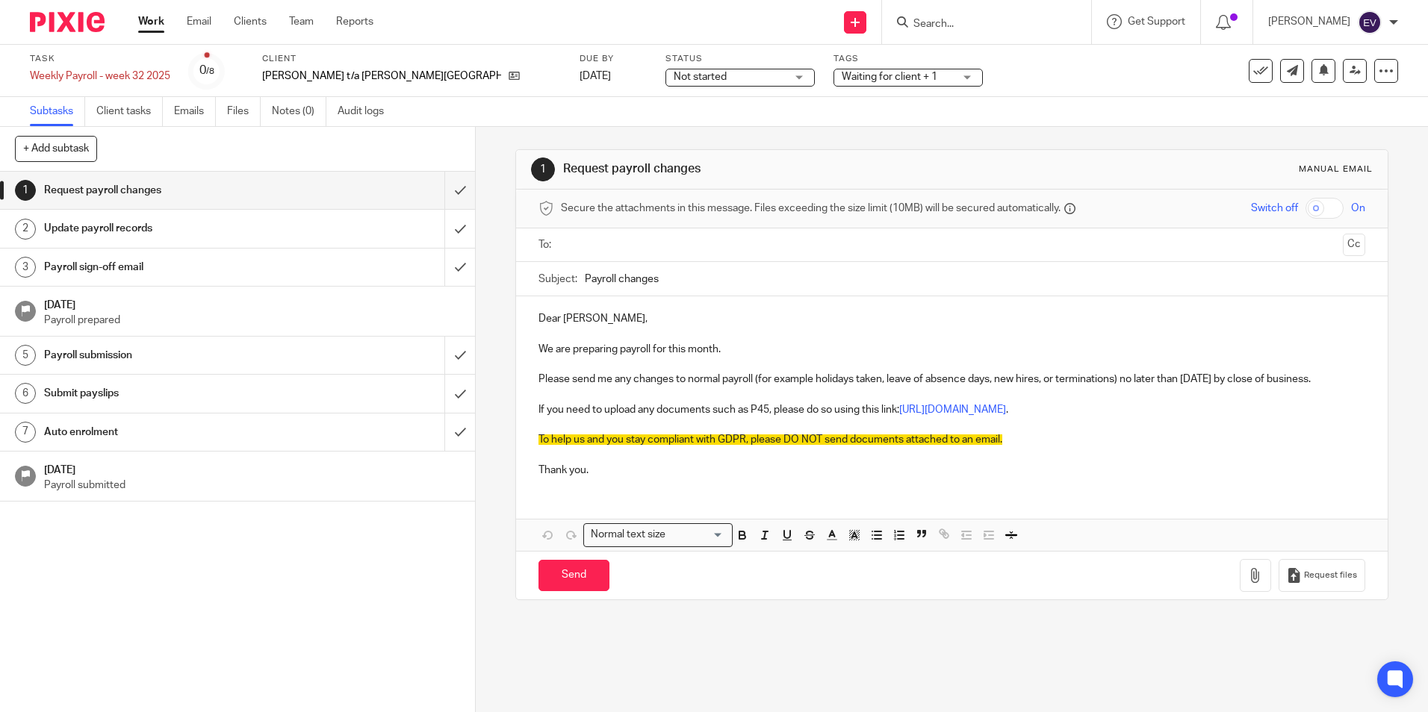
click at [623, 241] on input "text" at bounding box center [951, 245] width 770 height 17
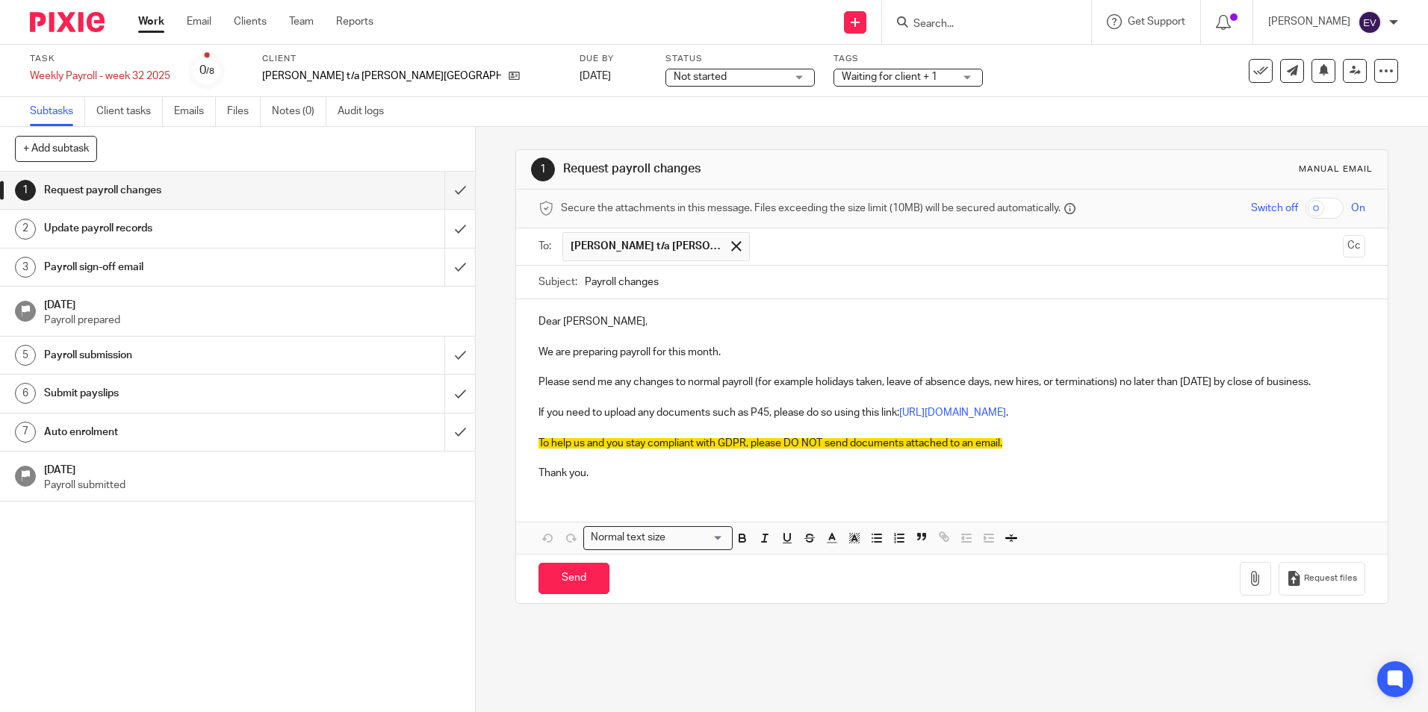
click at [571, 599] on div "Send You have unsaved changes Request files" at bounding box center [951, 578] width 871 height 49
click at [571, 584] on input "Send" at bounding box center [573, 579] width 71 height 32
type input "Sent"
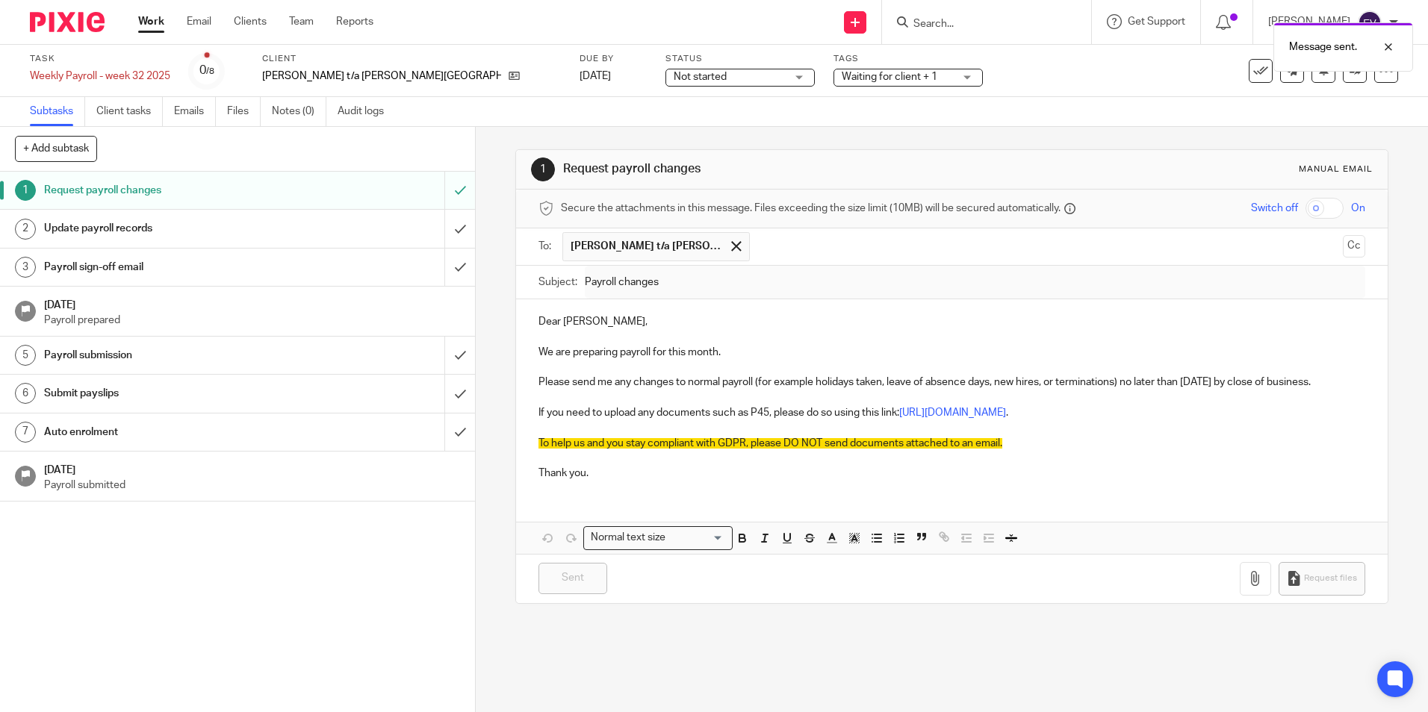
click at [674, 74] on span "Not started" at bounding box center [730, 77] width 112 height 16
drag, startPoint x: 638, startPoint y: 131, endPoint x: 792, endPoint y: 55, distance: 171.6
click at [638, 130] on li "In progress" at bounding box center [620, 131] width 148 height 31
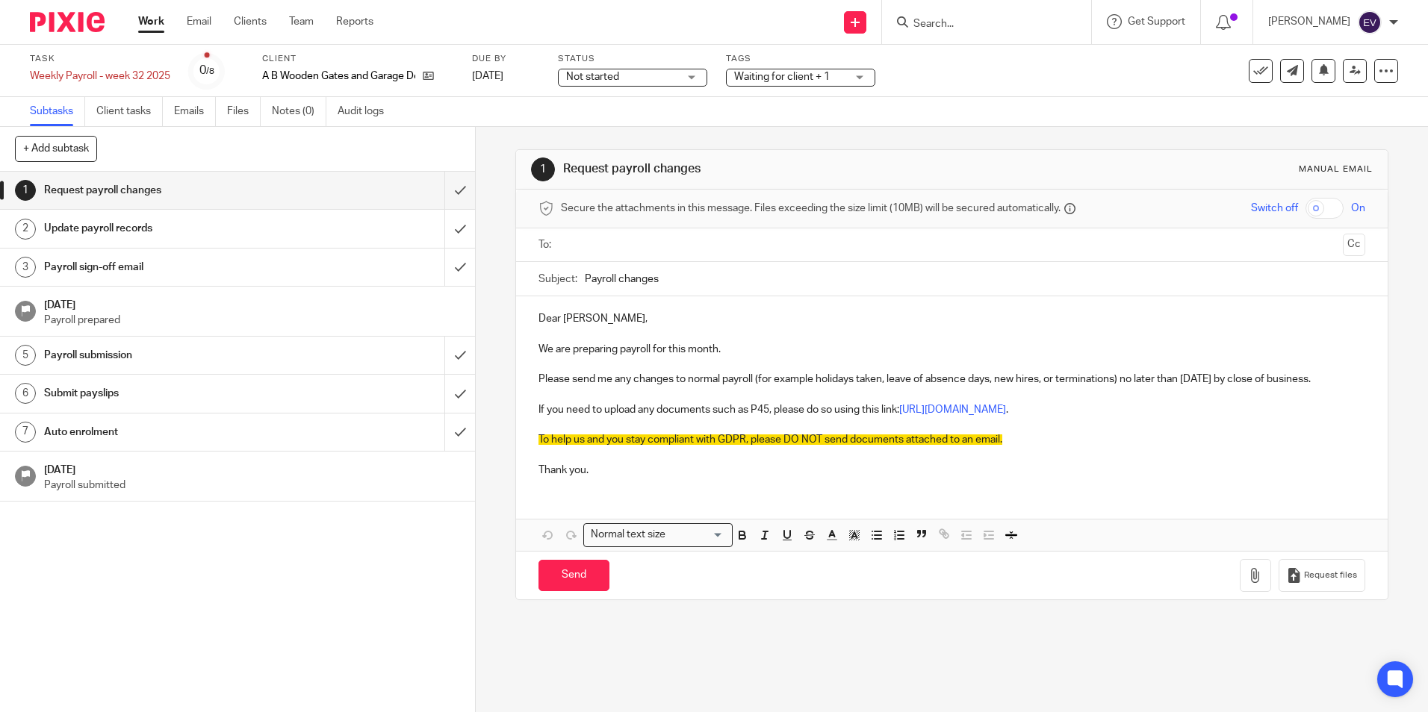
click at [611, 244] on input "text" at bounding box center [951, 245] width 770 height 17
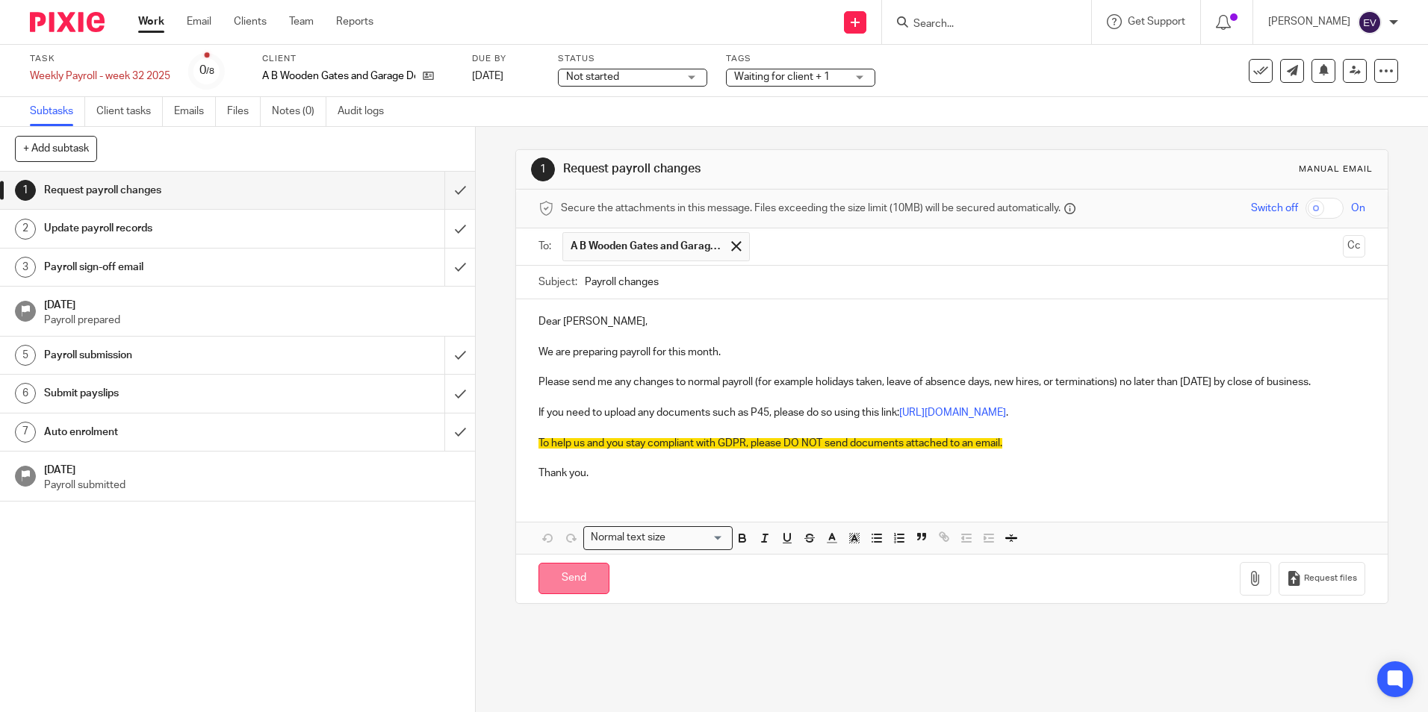
click at [570, 580] on input "Send" at bounding box center [573, 579] width 71 height 32
type input "Sent"
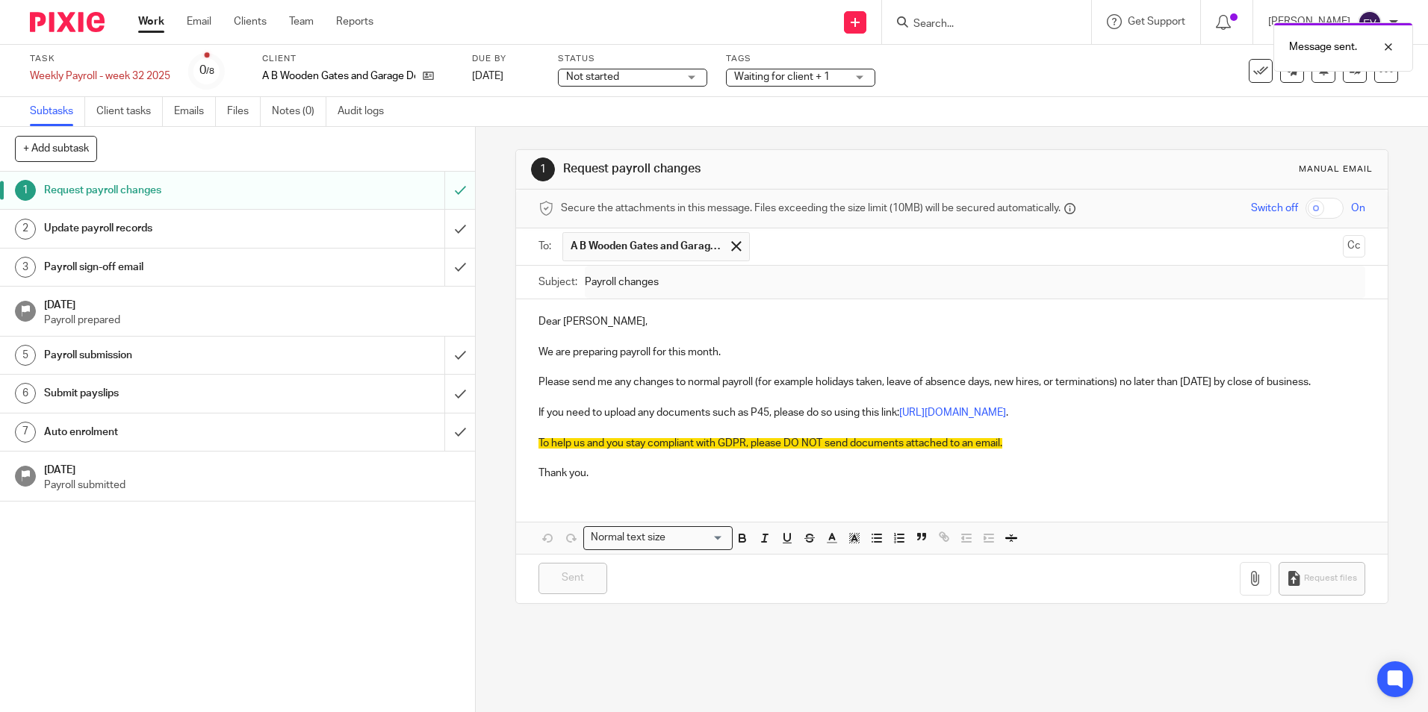
click at [664, 73] on span "Not started" at bounding box center [622, 77] width 112 height 16
click at [638, 134] on li "In progress" at bounding box center [638, 131] width 148 height 31
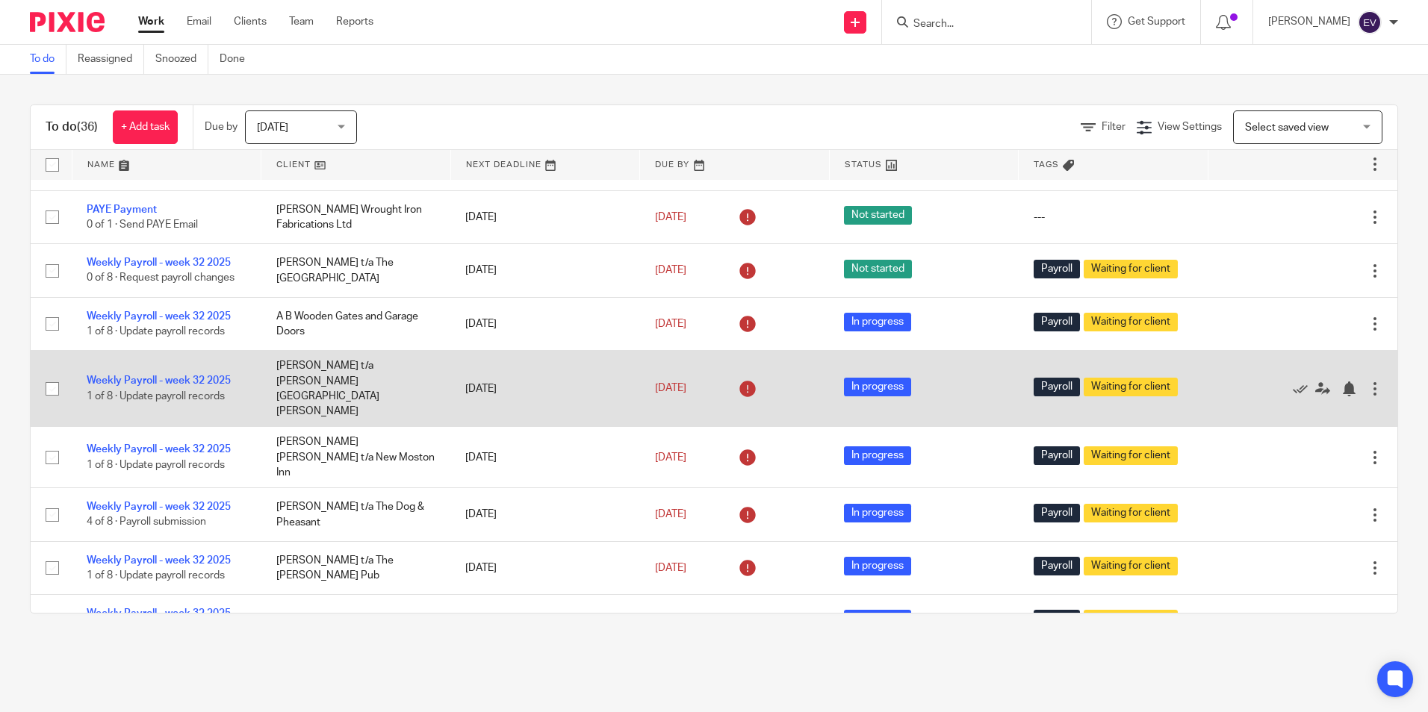
scroll to position [1475, 0]
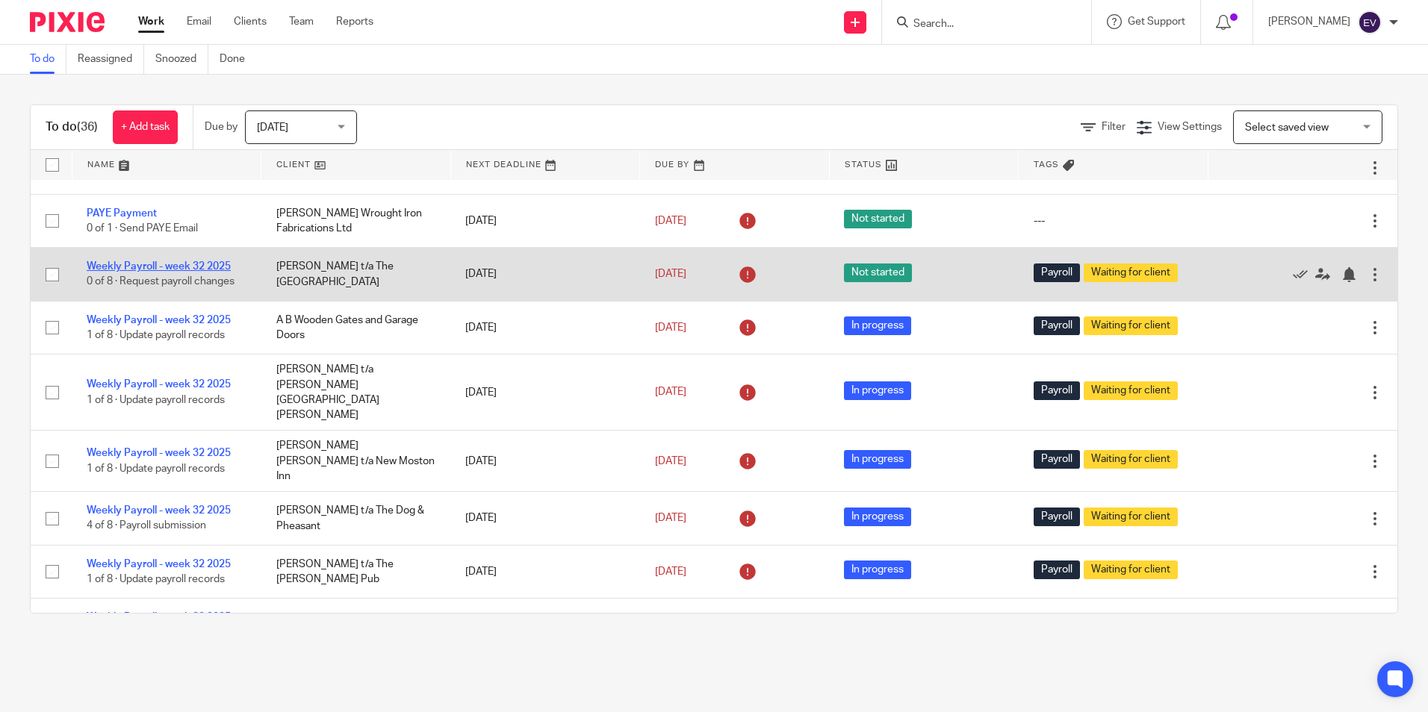
click at [208, 261] on link "Weekly Payroll - week 32 2025" at bounding box center [159, 266] width 144 height 10
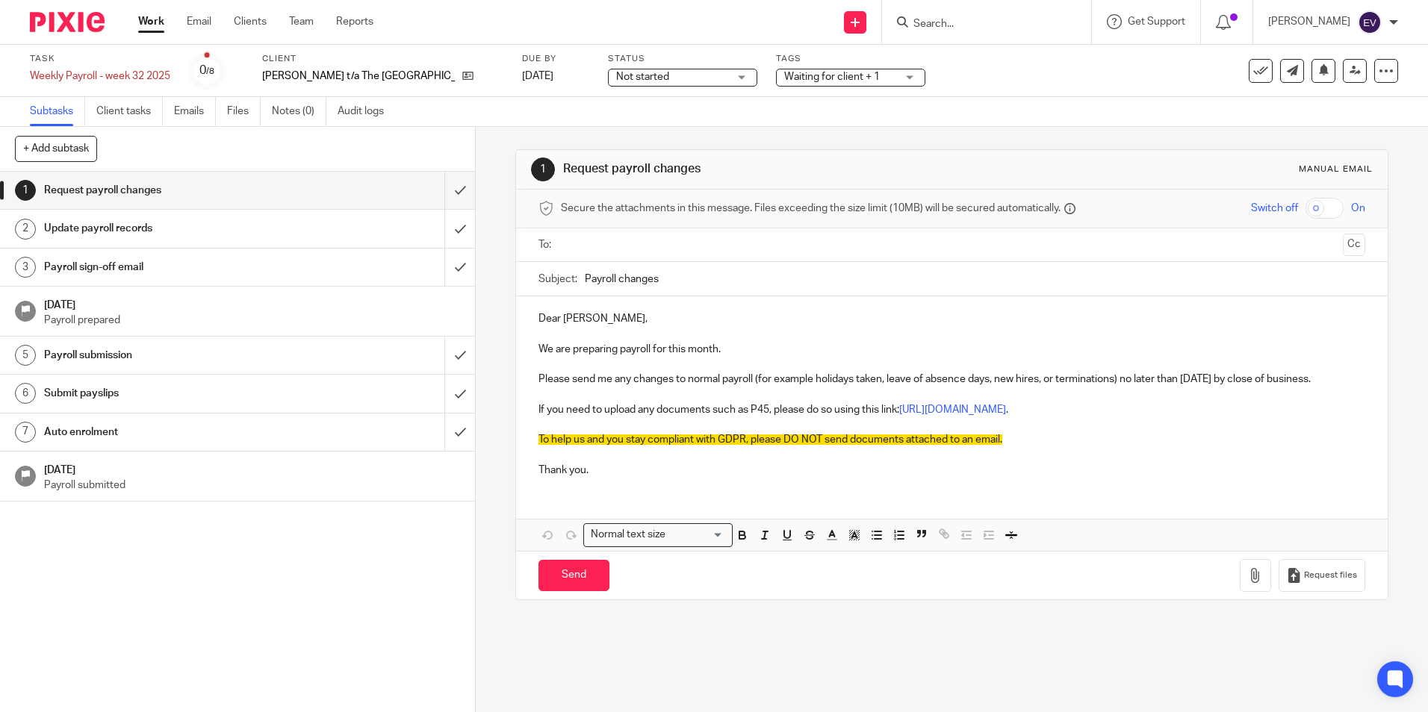
click at [584, 250] on input "text" at bounding box center [951, 245] width 770 height 17
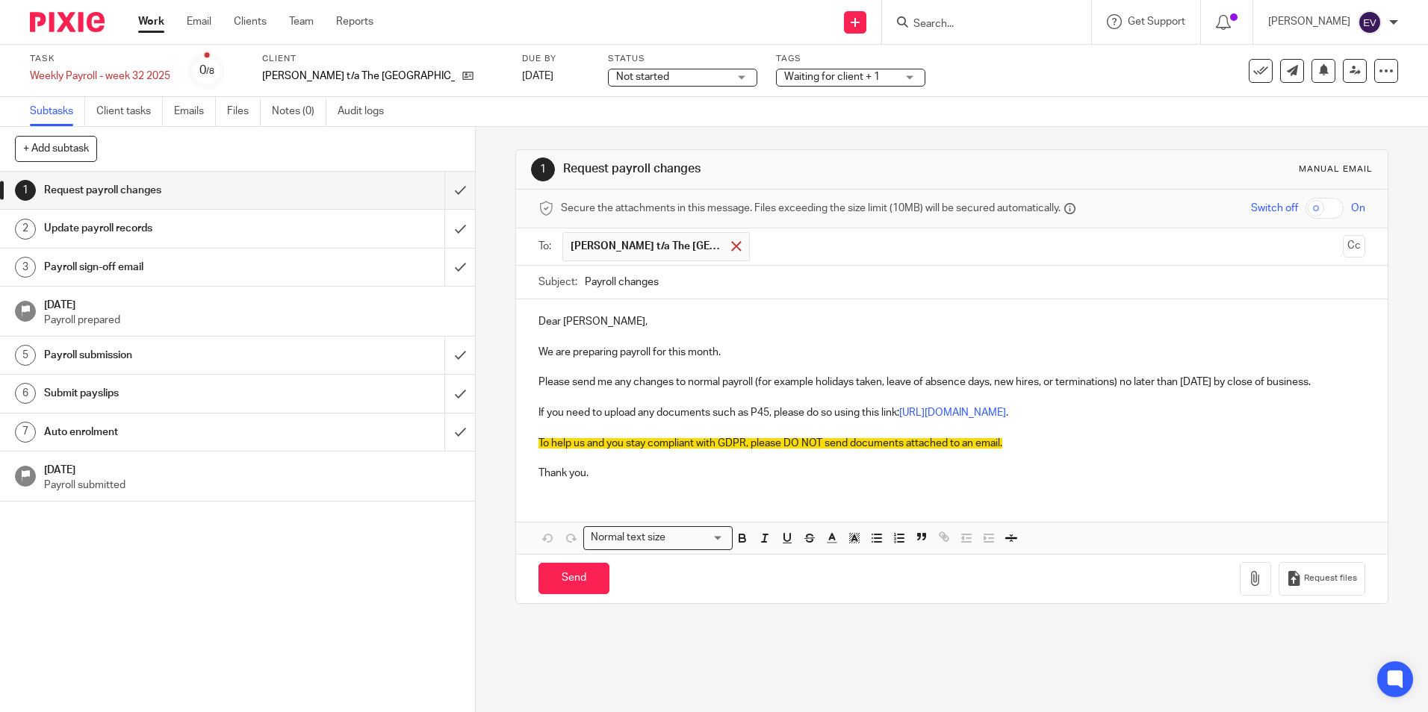
click at [738, 246] on div at bounding box center [735, 246] width 17 height 22
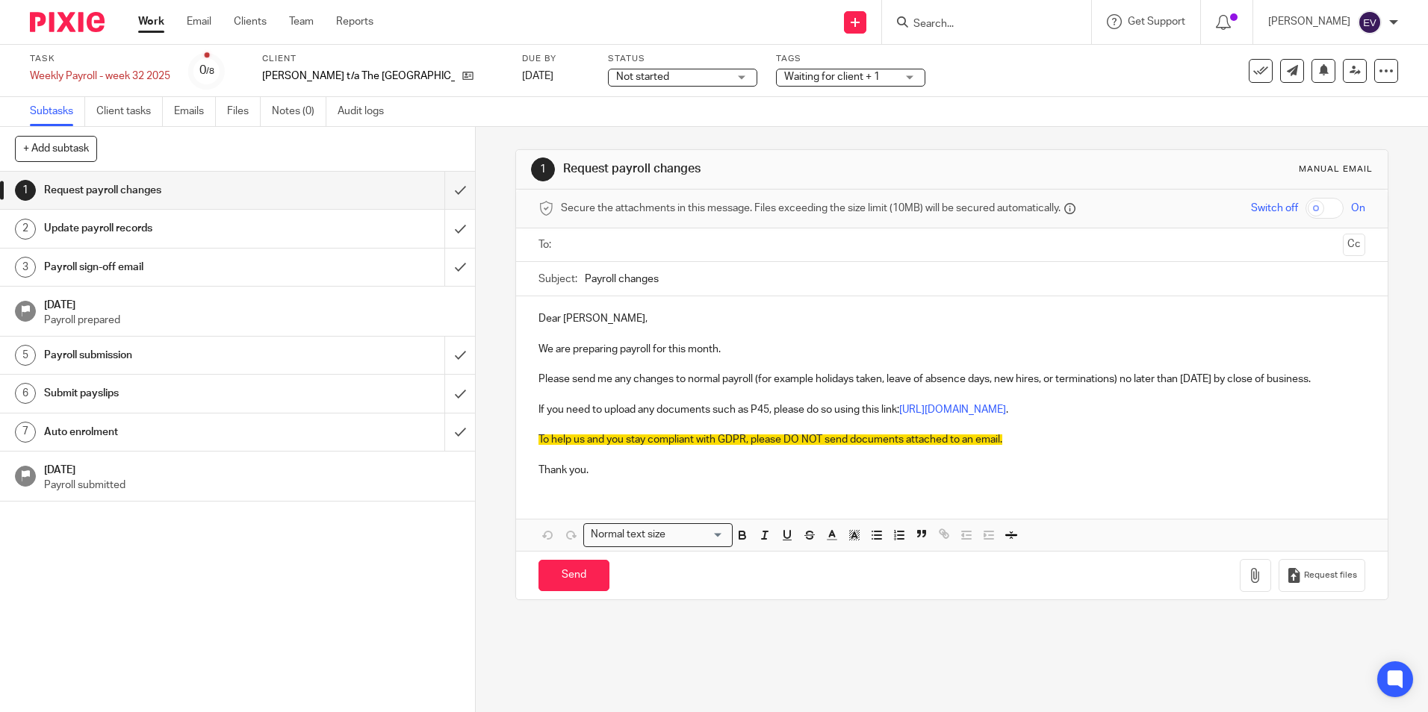
click at [632, 252] on input "text" at bounding box center [951, 245] width 770 height 17
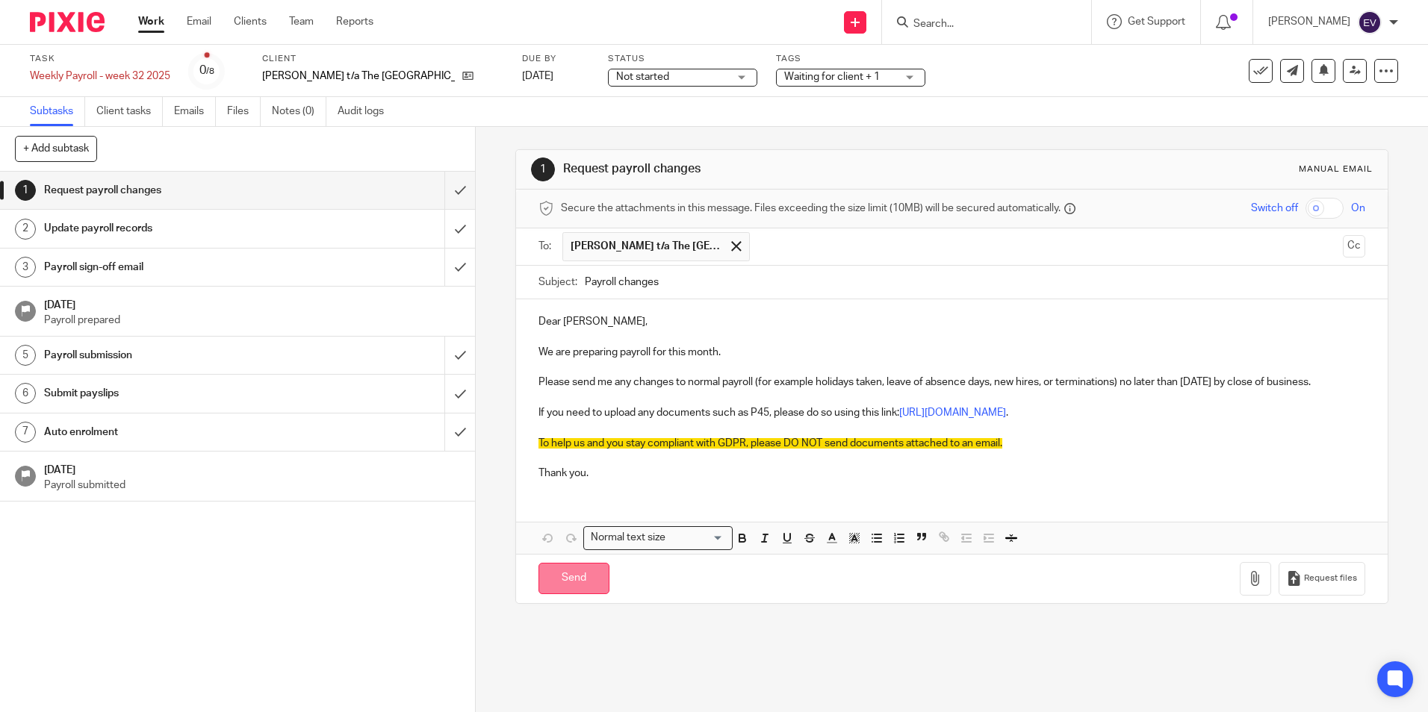
click at [554, 581] on input "Send" at bounding box center [573, 579] width 71 height 32
type input "Sent"
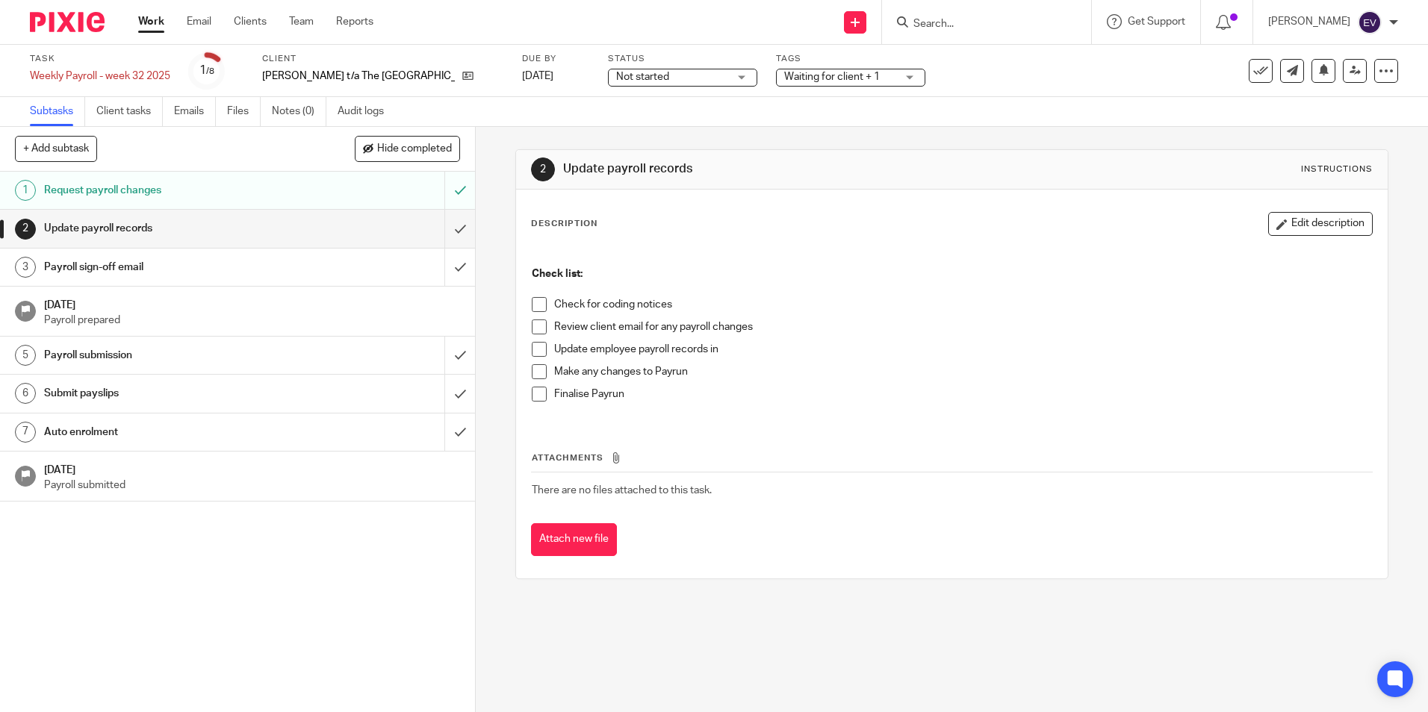
click at [616, 72] on span "Not started" at bounding box center [642, 77] width 53 height 10
click at [628, 134] on span "In progress" at bounding box center [622, 131] width 52 height 10
click at [149, 16] on link "Work" at bounding box center [151, 21] width 26 height 15
